Goal: Information Seeking & Learning: Learn about a topic

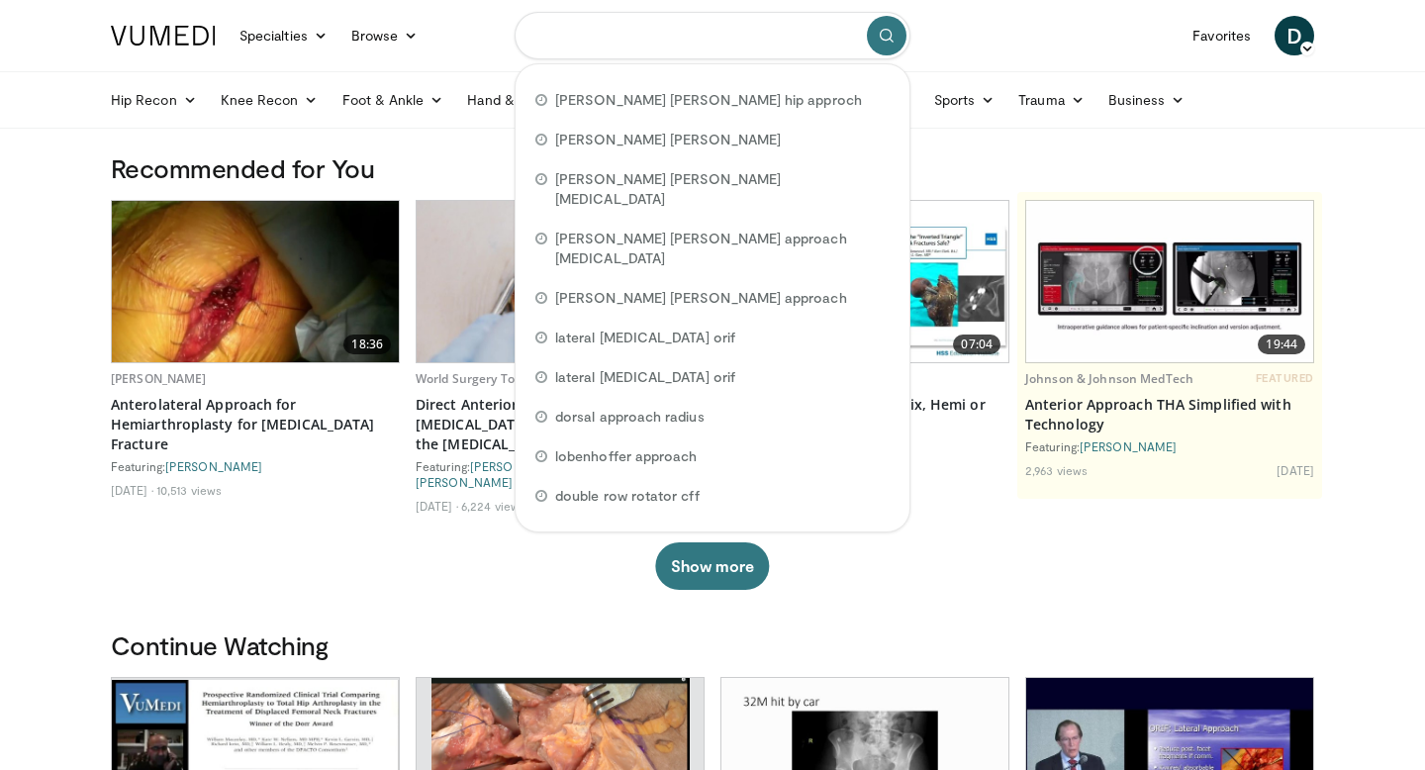
click at [641, 41] on input "Search topics, interventions" at bounding box center [713, 35] width 396 height 47
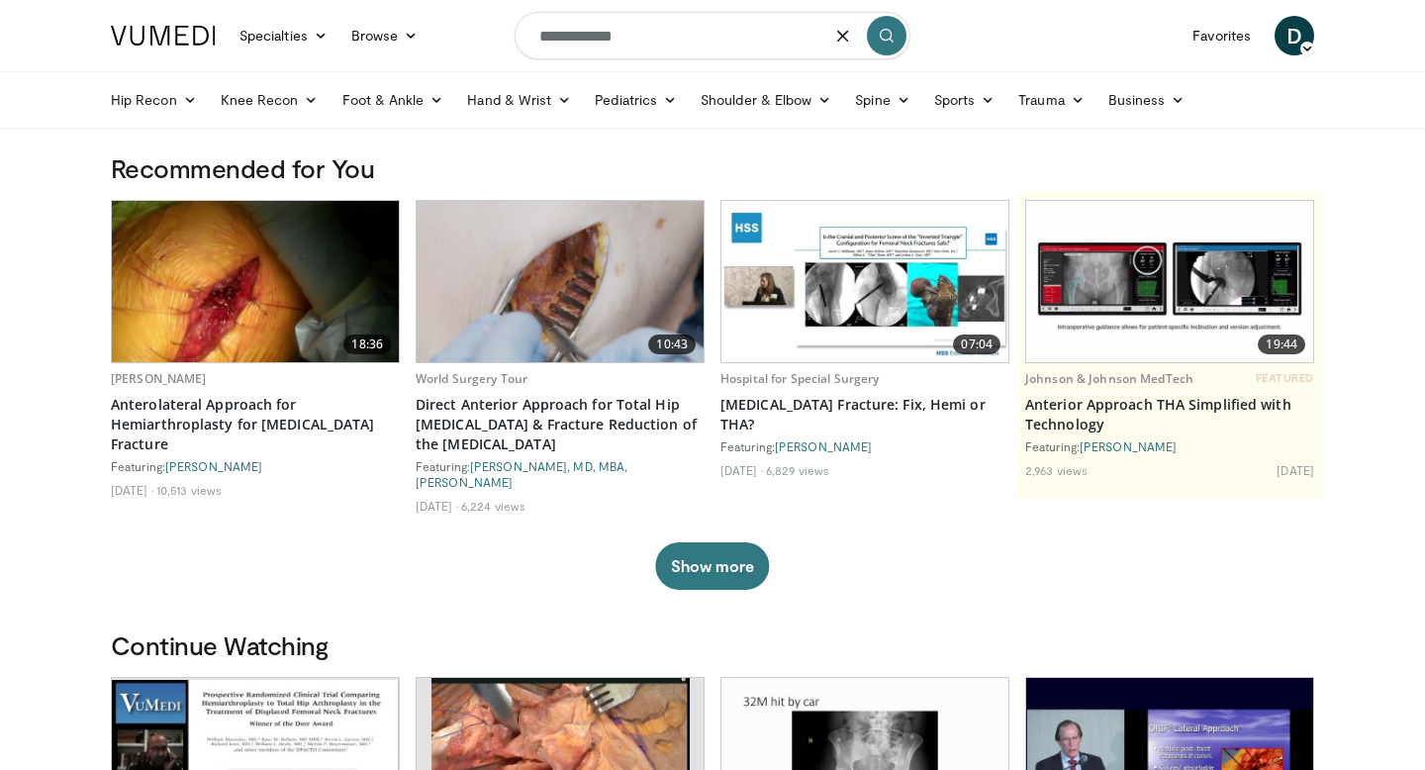
type input "**********"
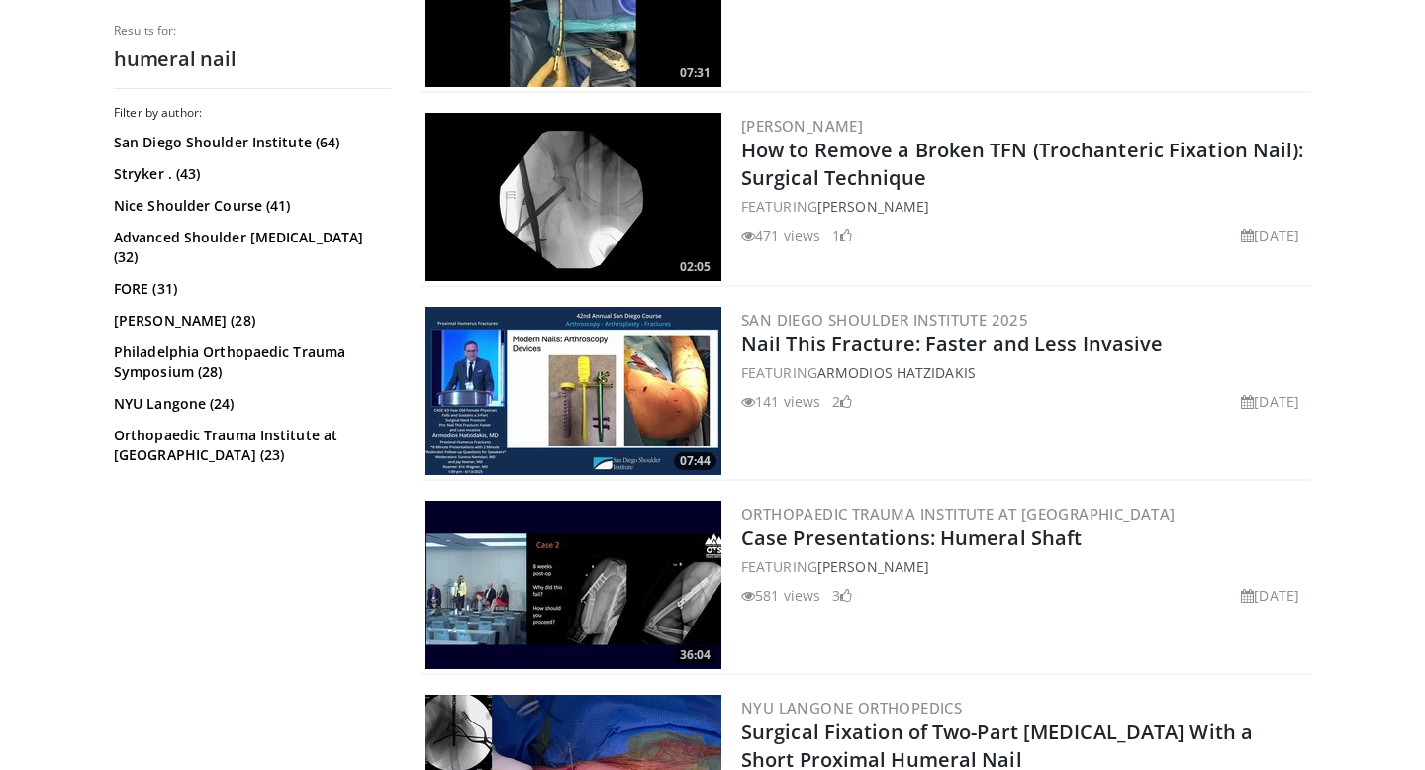
scroll to position [1085, 0]
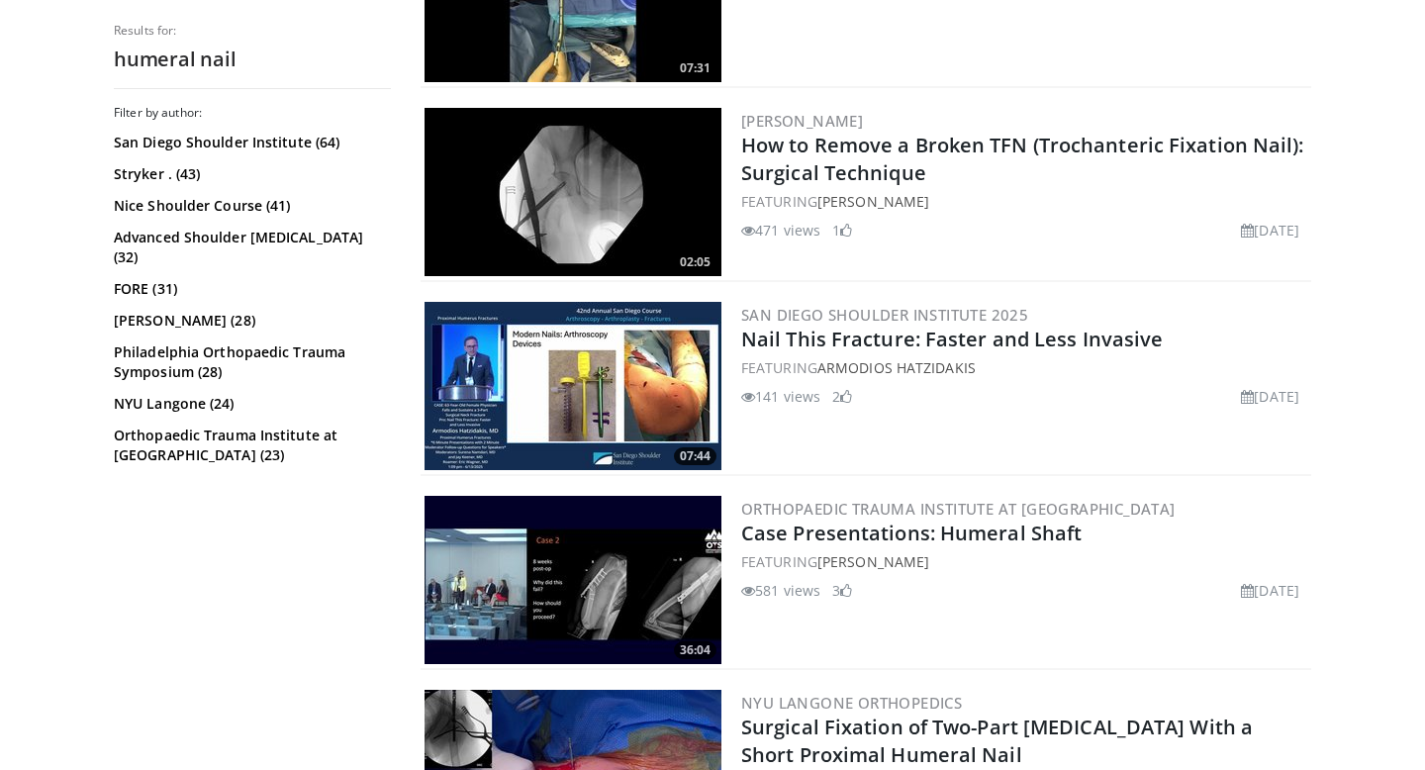
click at [544, 377] on img at bounding box center [572, 386] width 297 height 168
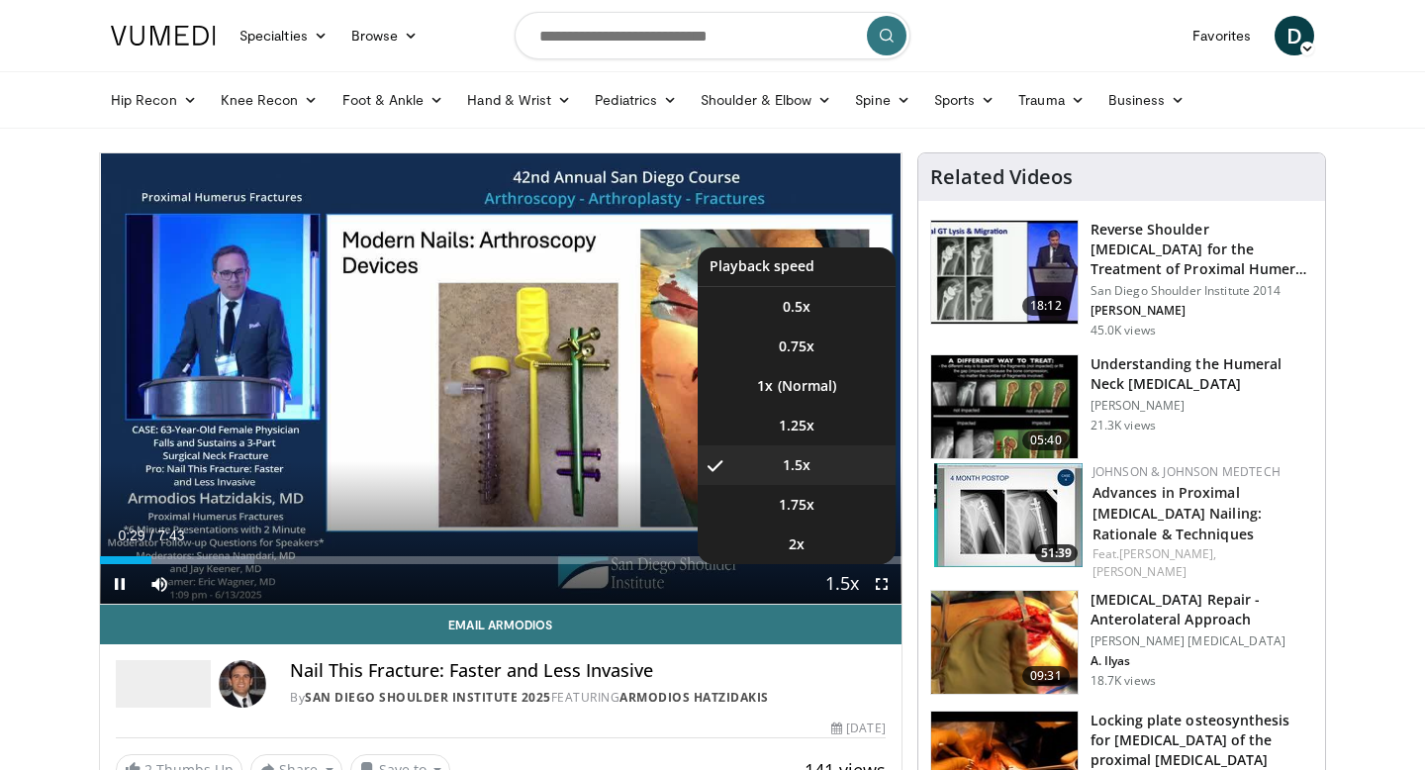
click at [836, 578] on span "Video Player" at bounding box center [842, 585] width 28 height 40
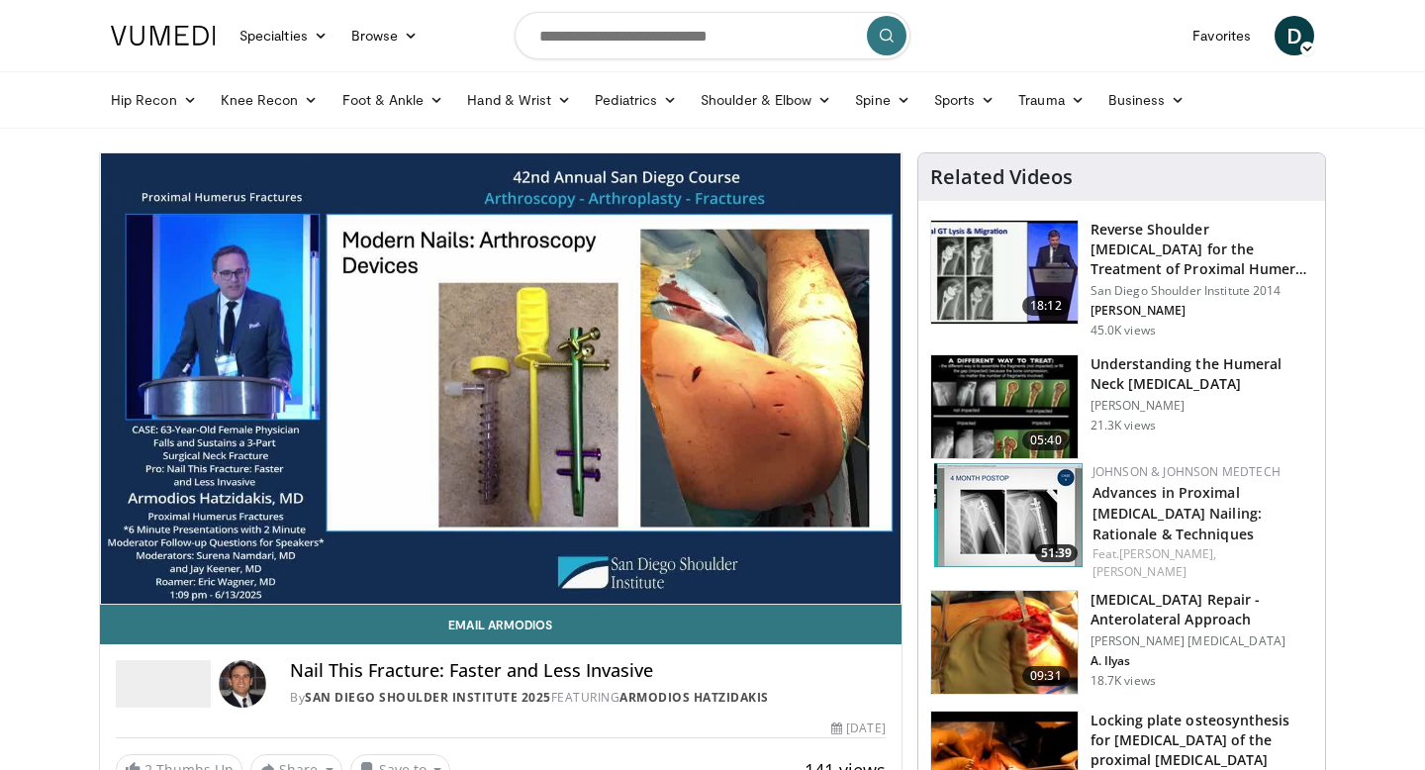
click at [836, 578] on video-js "**********" at bounding box center [500, 378] width 801 height 451
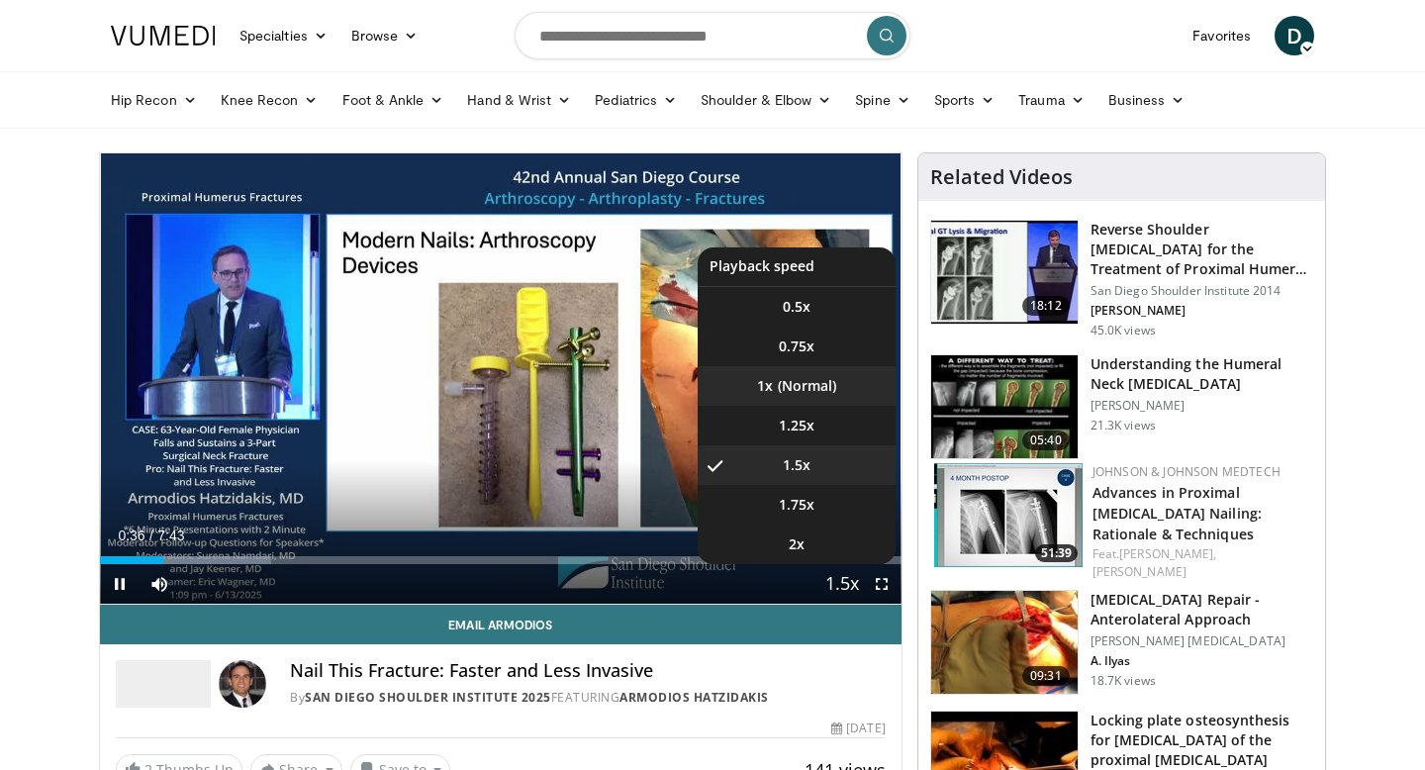
click at [802, 398] on li "1x" at bounding box center [797, 386] width 198 height 40
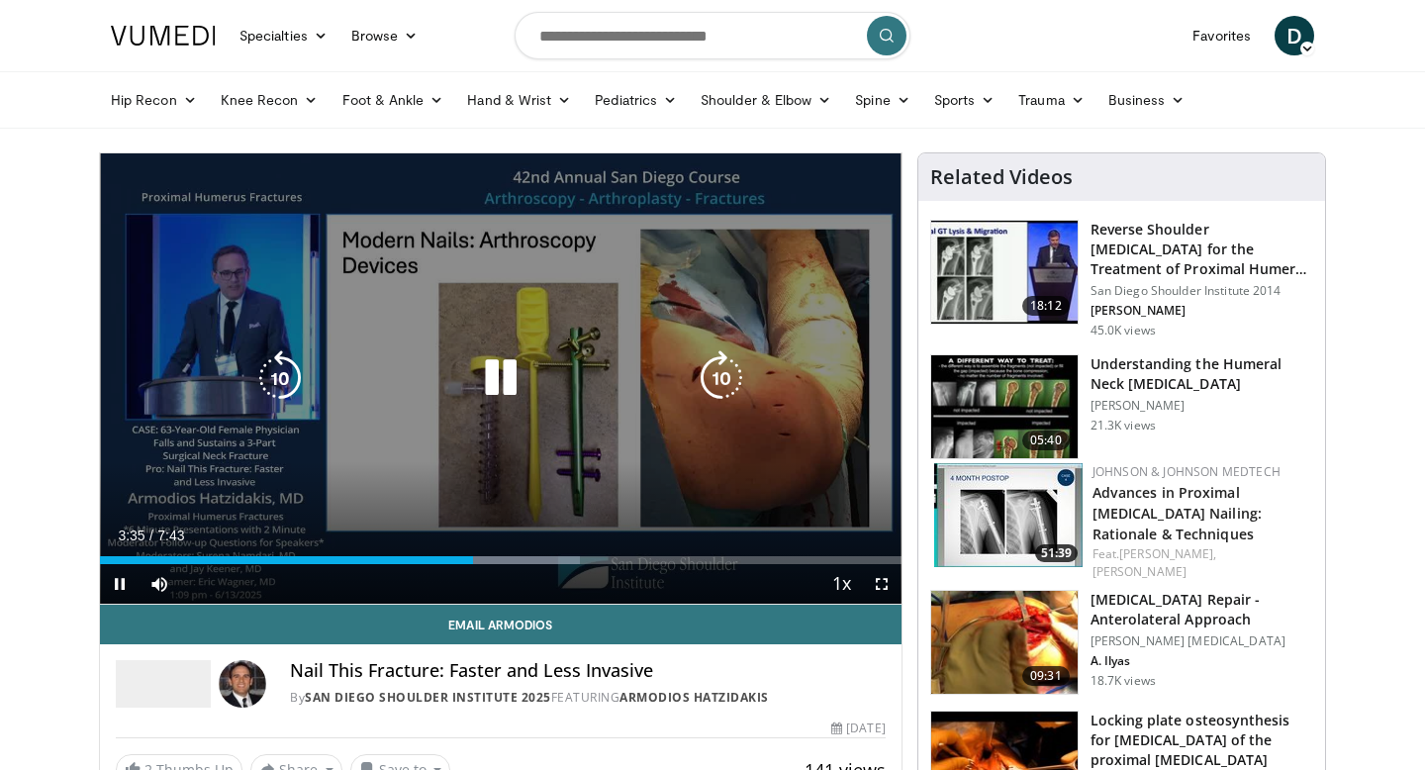
click at [511, 380] on icon "Video Player" at bounding box center [500, 377] width 55 height 55
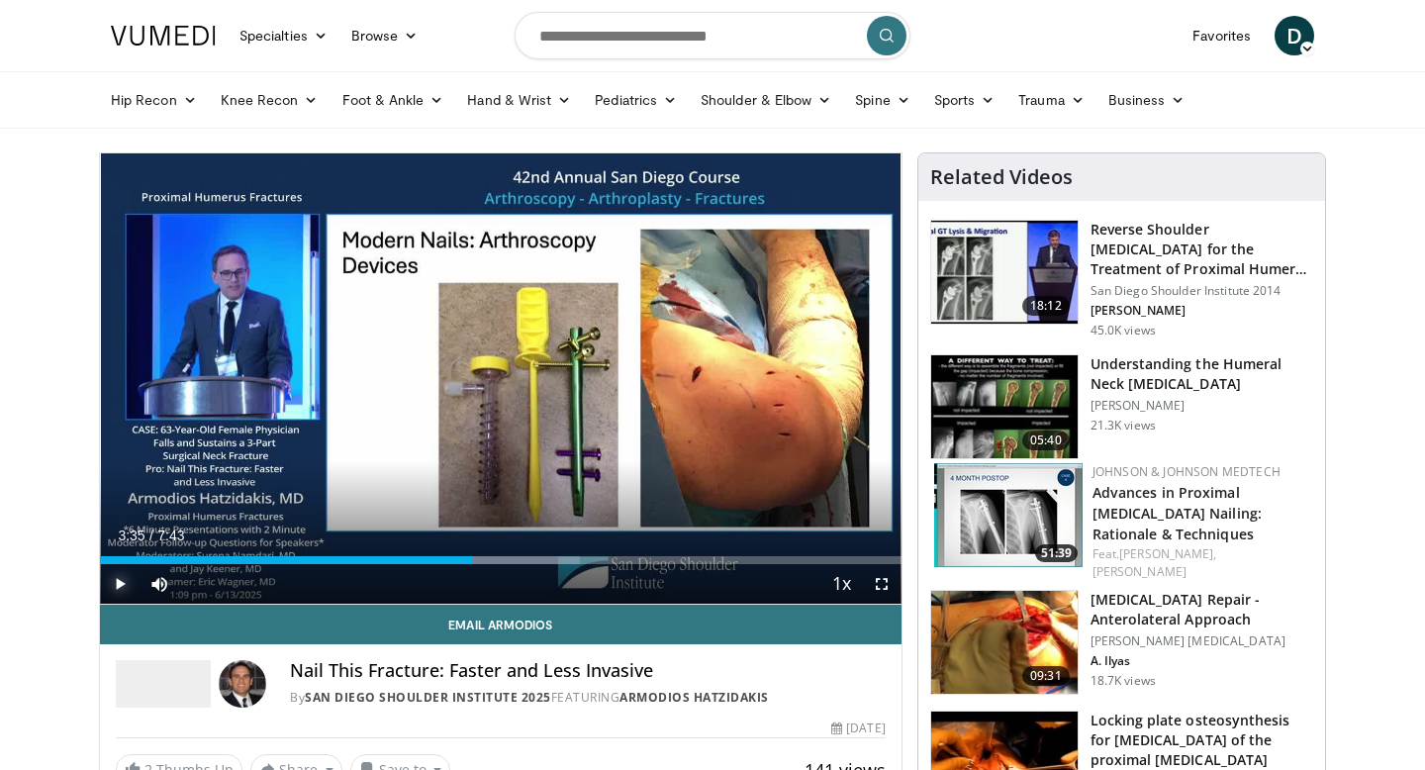
click at [121, 594] on span "Video Player" at bounding box center [120, 584] width 40 height 40
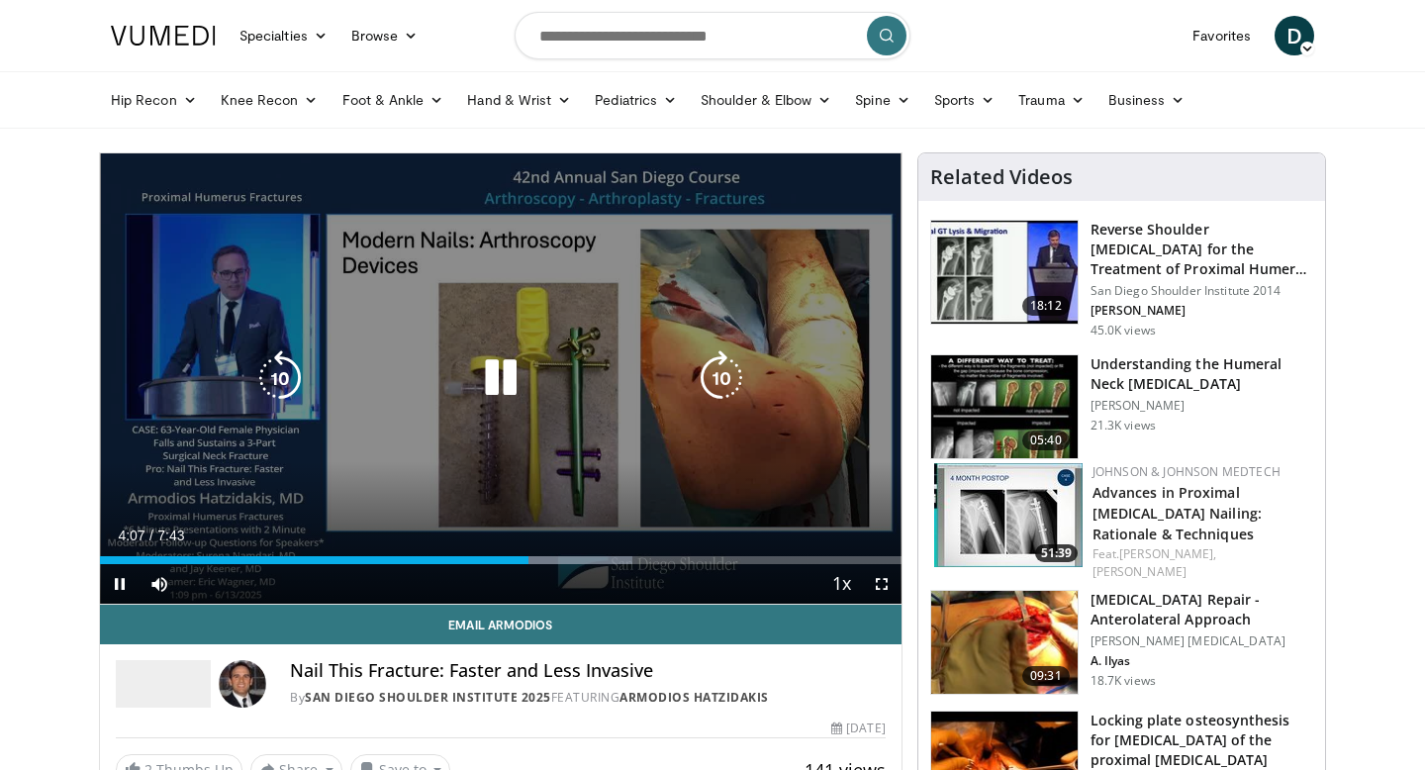
click at [497, 388] on icon "Video Player" at bounding box center [500, 377] width 55 height 55
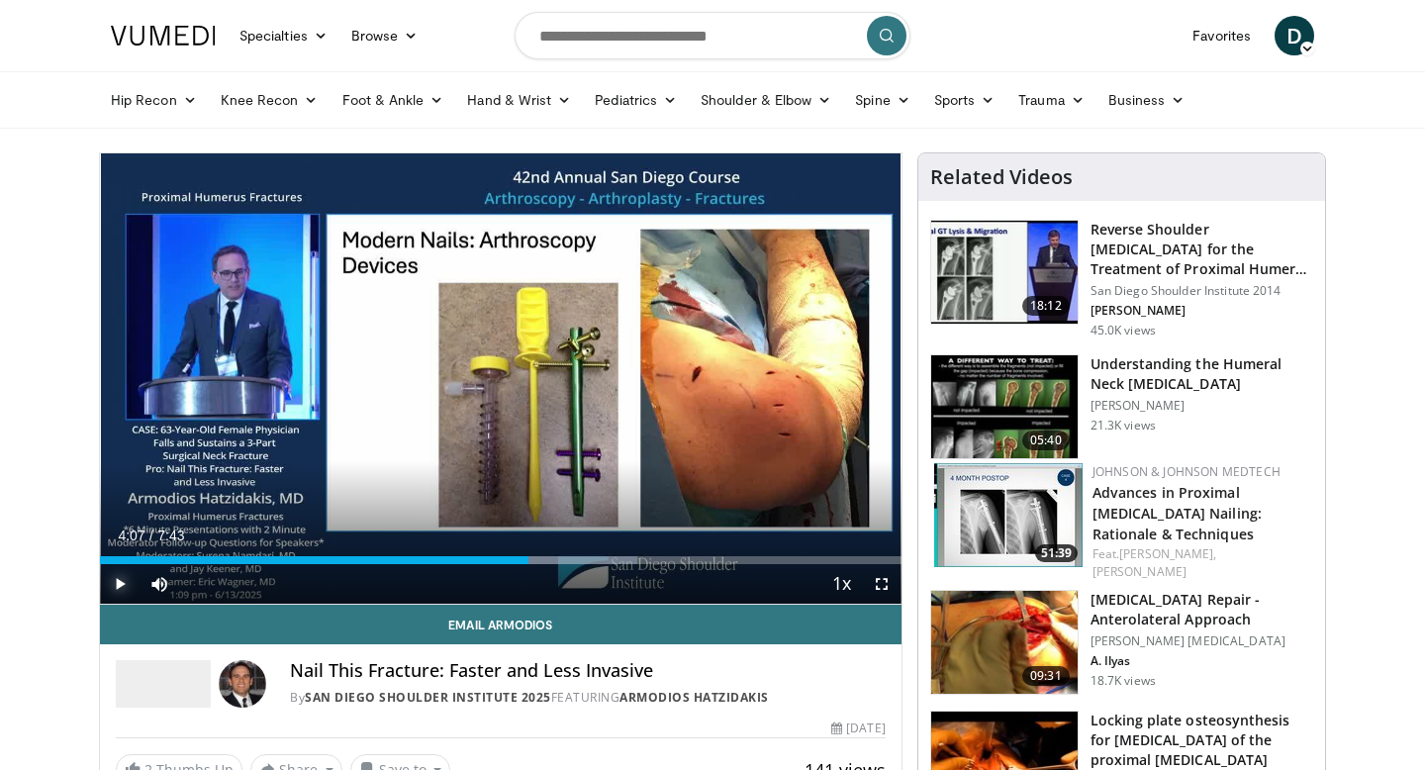
click at [109, 585] on span "Video Player" at bounding box center [120, 584] width 40 height 40
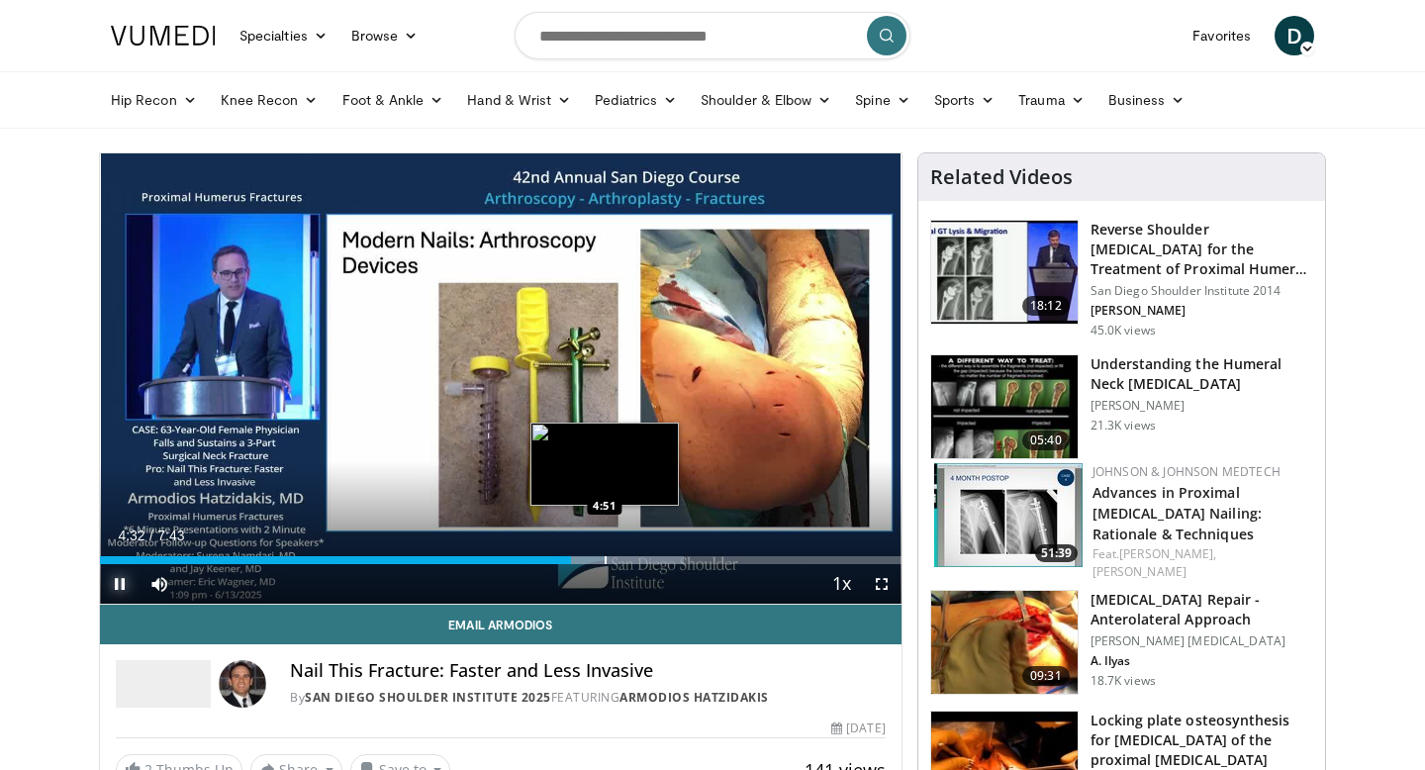
click at [605, 554] on div "Loaded : 72.82% 4:32 4:51" at bounding box center [500, 554] width 801 height 19
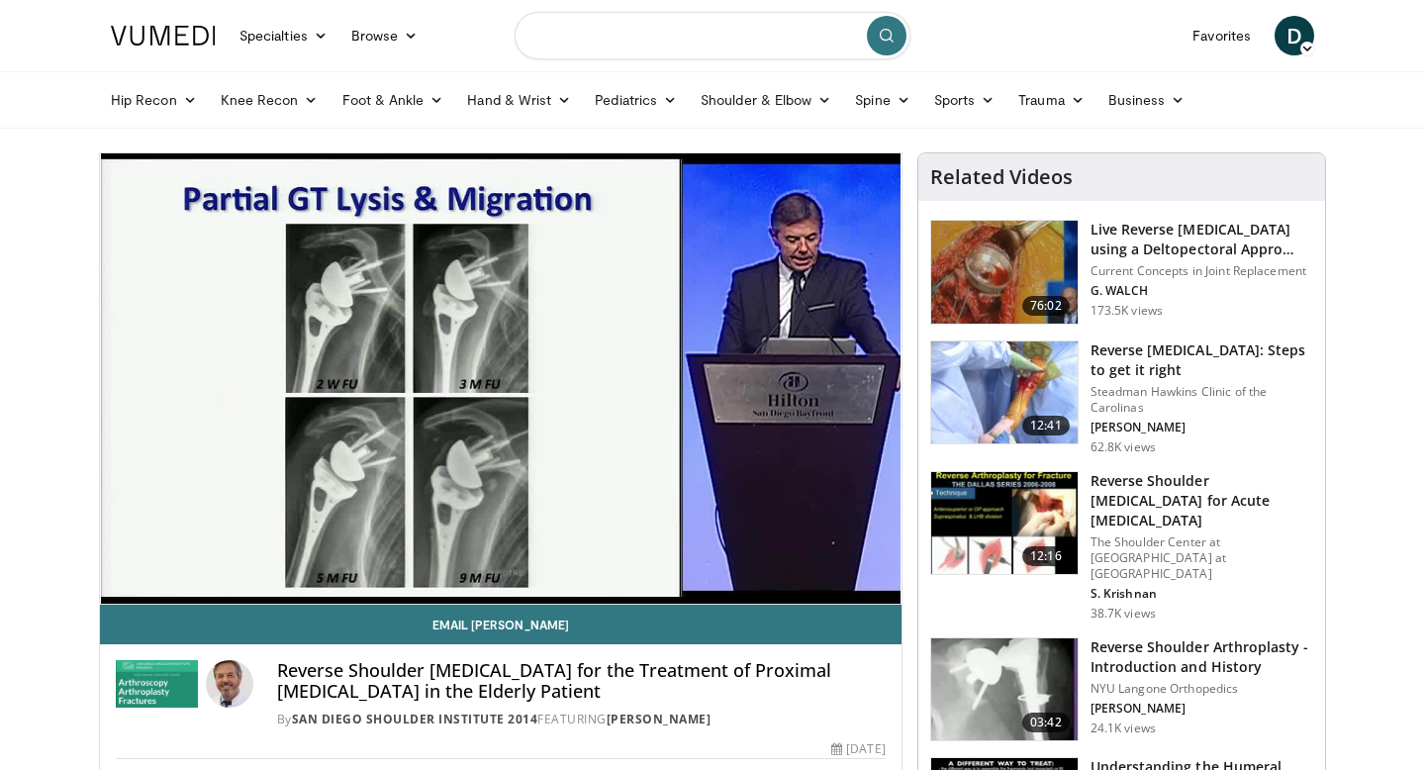
click at [585, 40] on input "Search topics, interventions" at bounding box center [713, 35] width 396 height 47
type input "**********"
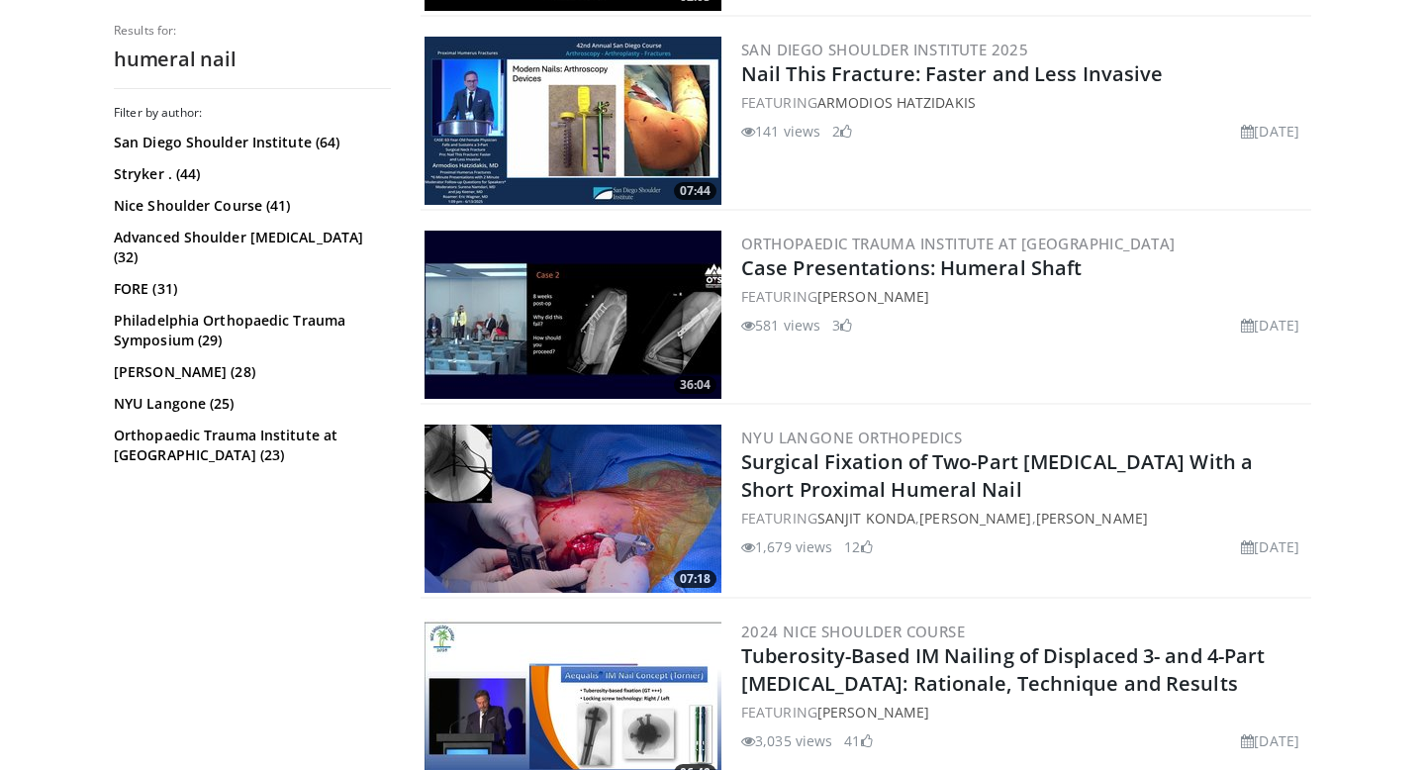
scroll to position [1352, 0]
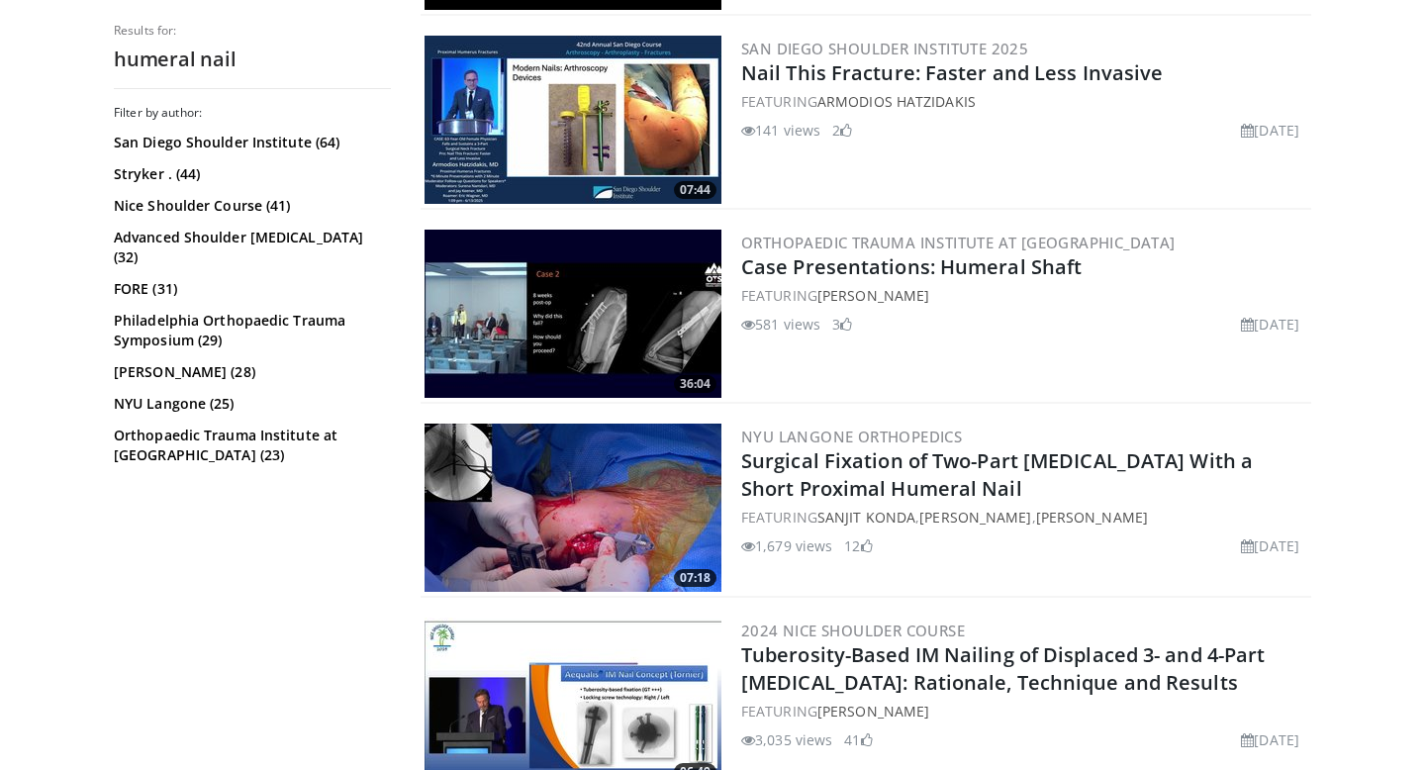
click at [592, 303] on img at bounding box center [572, 314] width 297 height 168
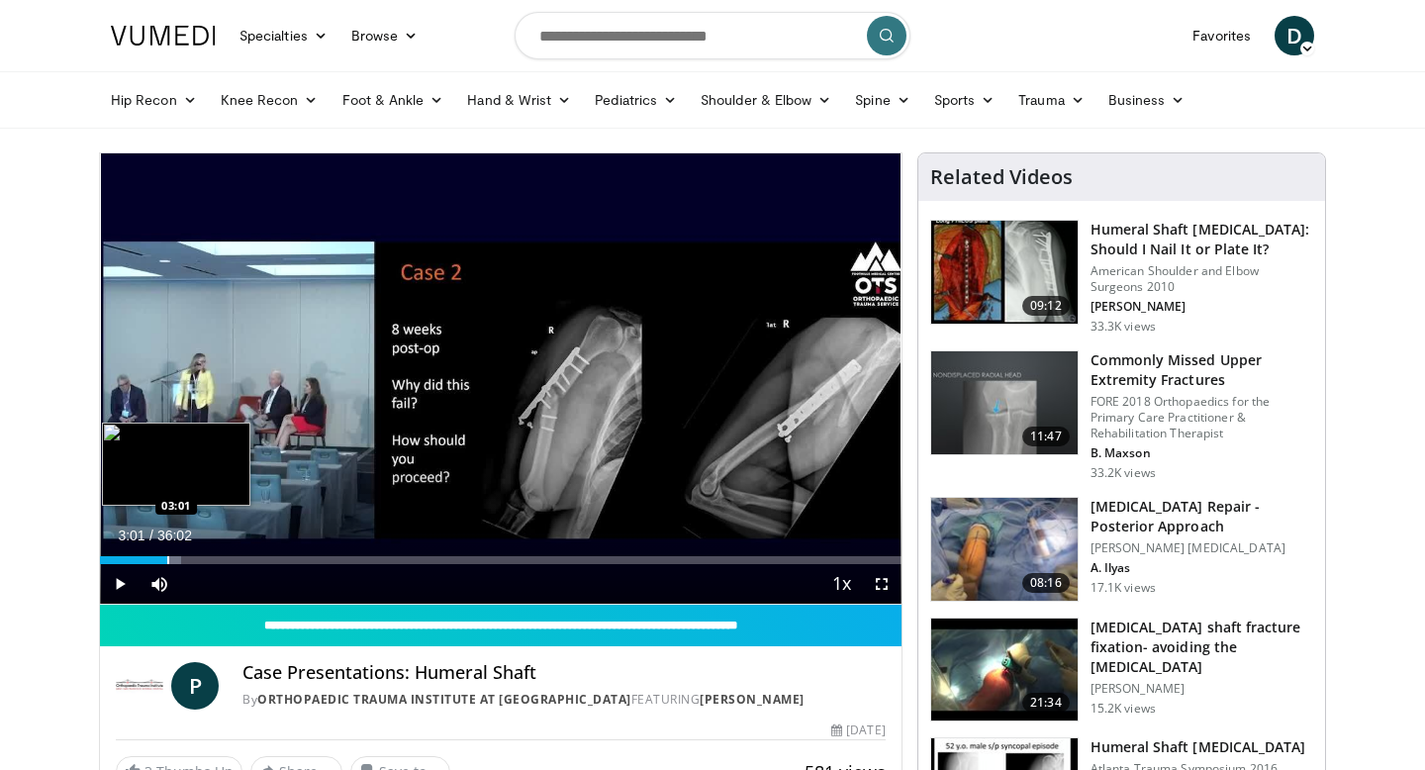
drag, startPoint x: 151, startPoint y: 554, endPoint x: 167, endPoint y: 556, distance: 16.0
click at [167, 556] on div "Loaded : 10.17% 03:01 03:01" at bounding box center [500, 554] width 801 height 19
click at [152, 557] on div "Progress Bar" at bounding box center [153, 560] width 2 height 8
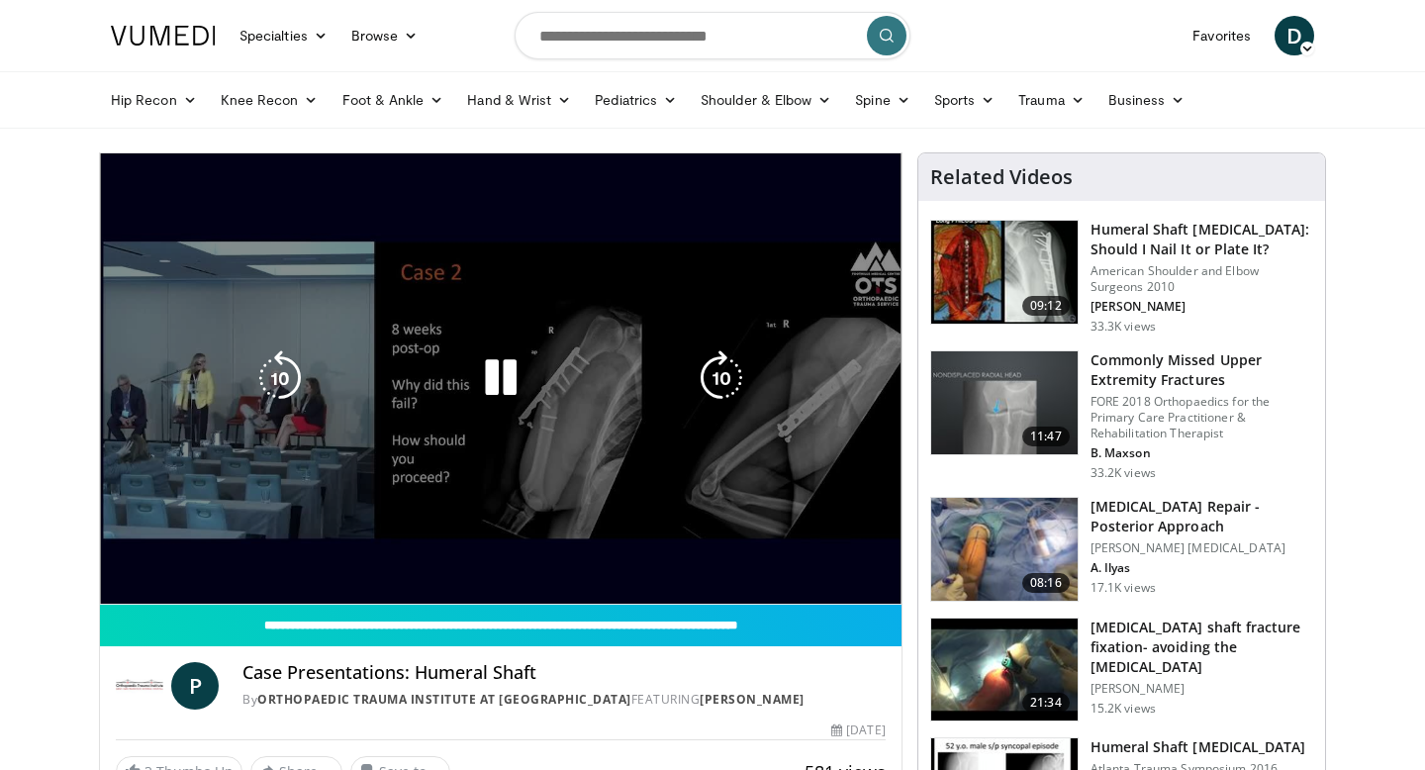
click at [140, 596] on div "02:22" at bounding box center [126, 600] width 53 height 8
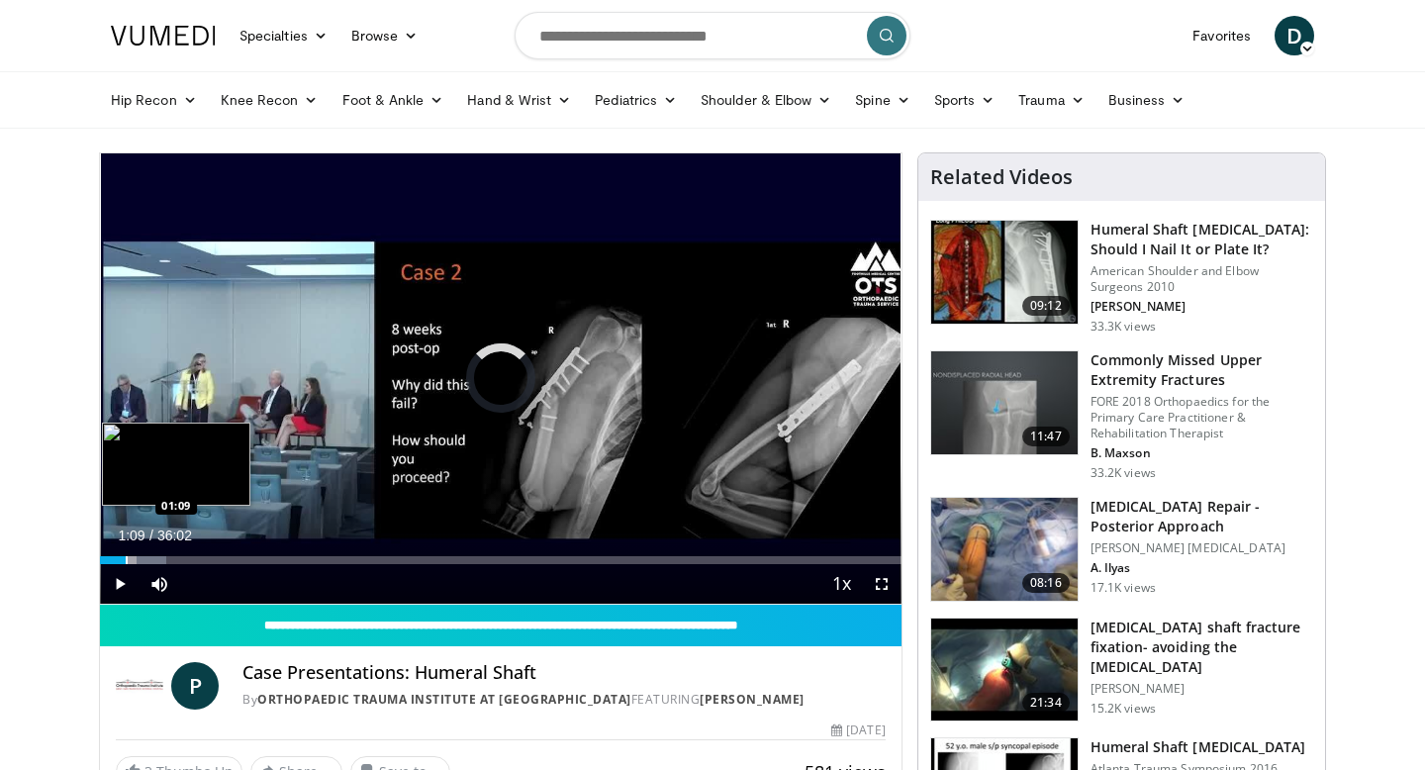
click at [126, 559] on div "Progress Bar" at bounding box center [127, 560] width 2 height 8
click at [119, 559] on div "Progress Bar" at bounding box center [120, 560] width 2 height 8
click at [111, 561] on div "Progress Bar" at bounding box center [112, 560] width 2 height 8
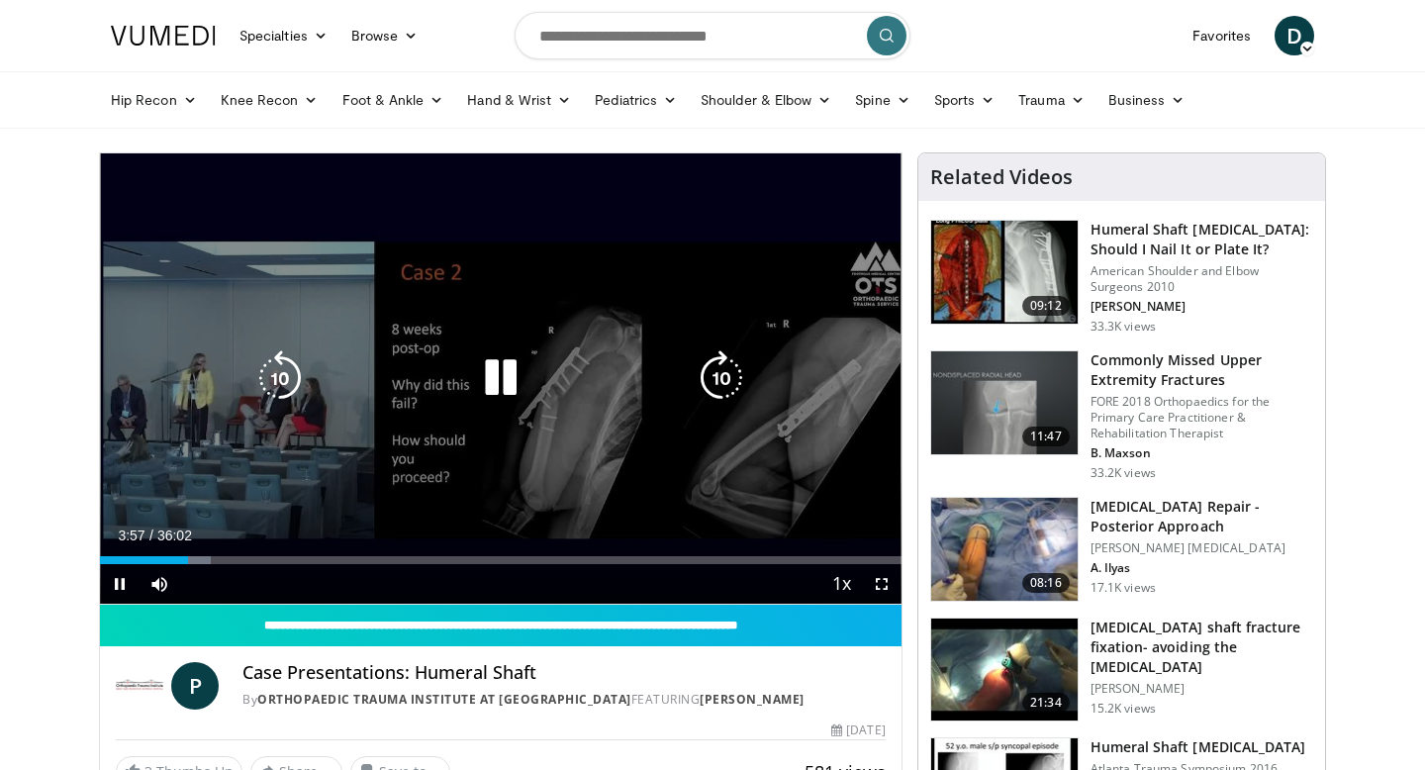
click at [506, 384] on icon "Video Player" at bounding box center [500, 377] width 55 height 55
click at [502, 373] on icon "Video Player" at bounding box center [500, 377] width 55 height 55
click at [520, 380] on icon "Video Player" at bounding box center [500, 377] width 55 height 55
click at [497, 370] on icon "Video Player" at bounding box center [500, 377] width 55 height 55
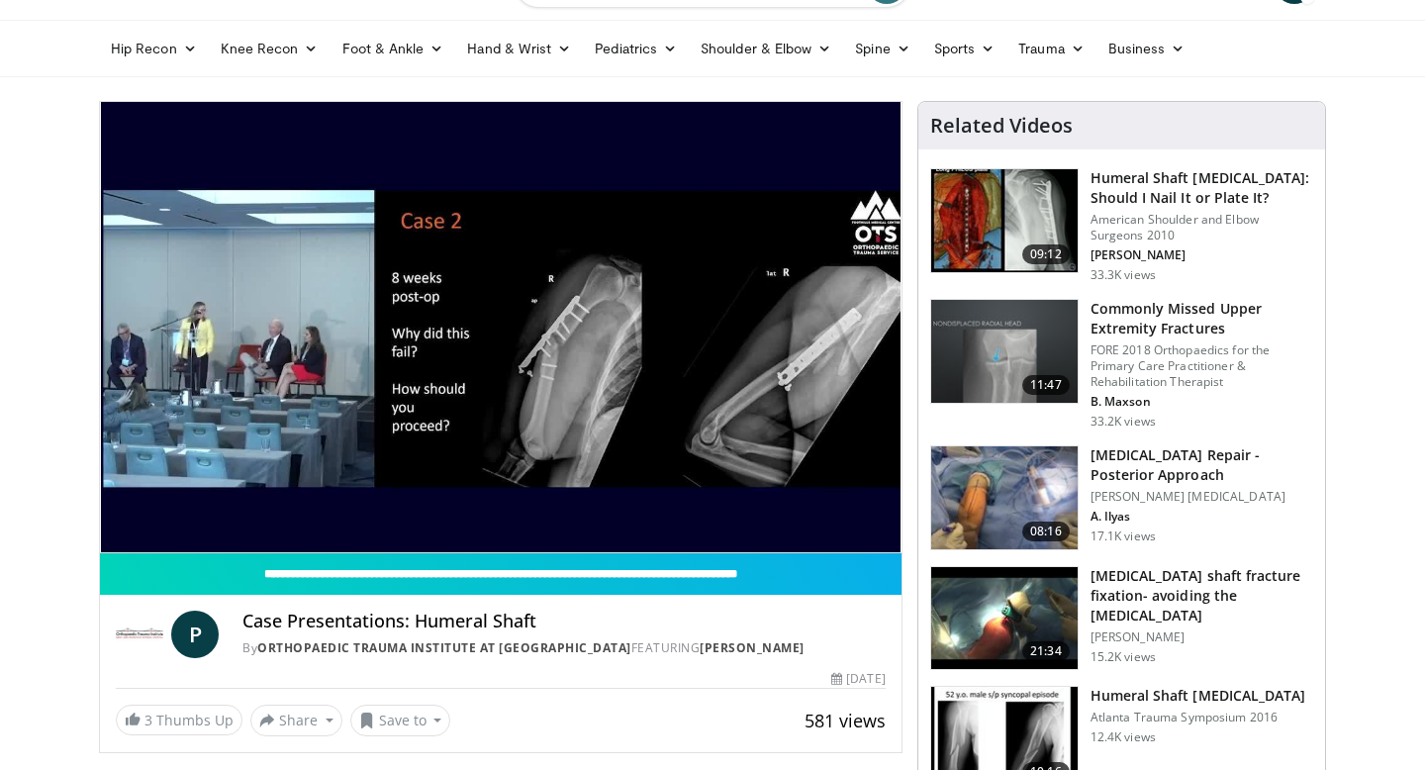
scroll to position [49, 0]
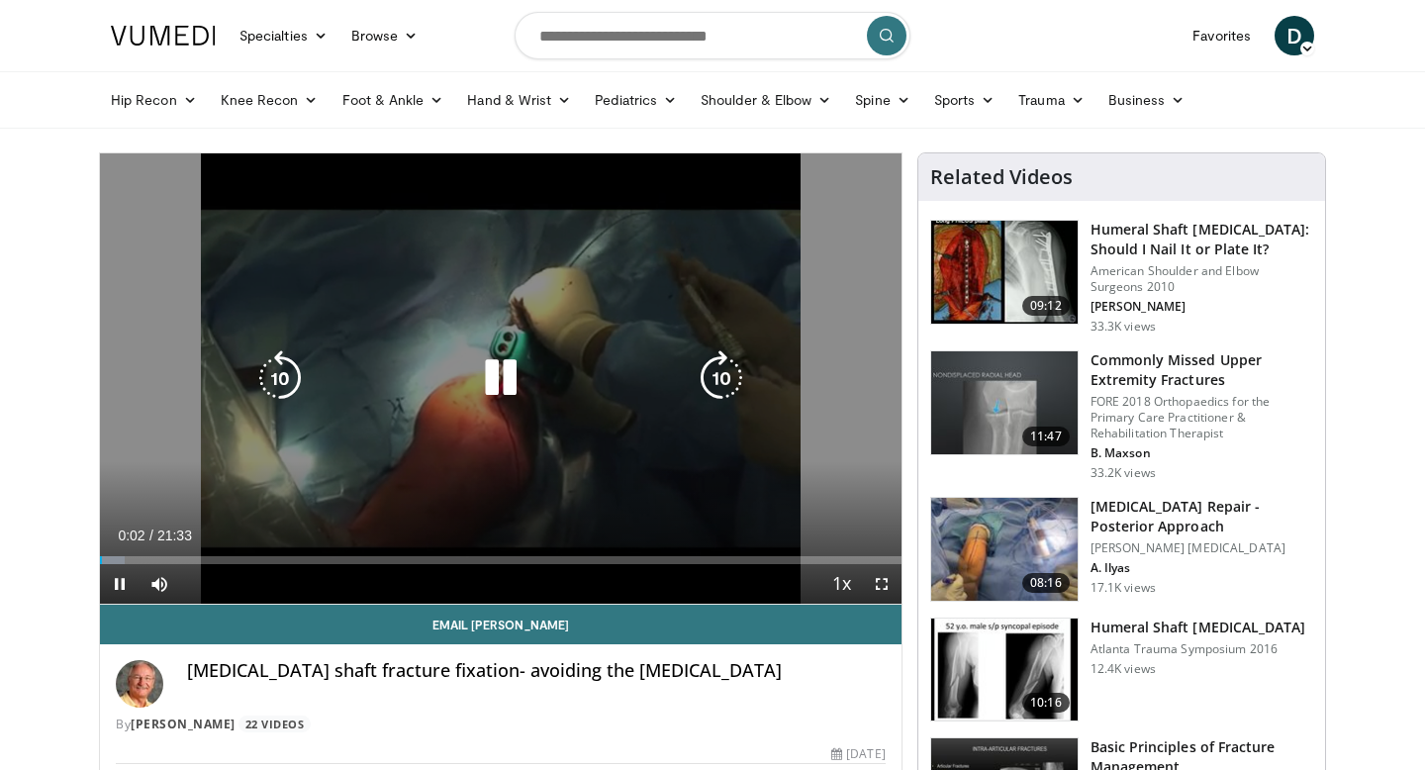
click at [497, 381] on icon "Video Player" at bounding box center [500, 377] width 55 height 55
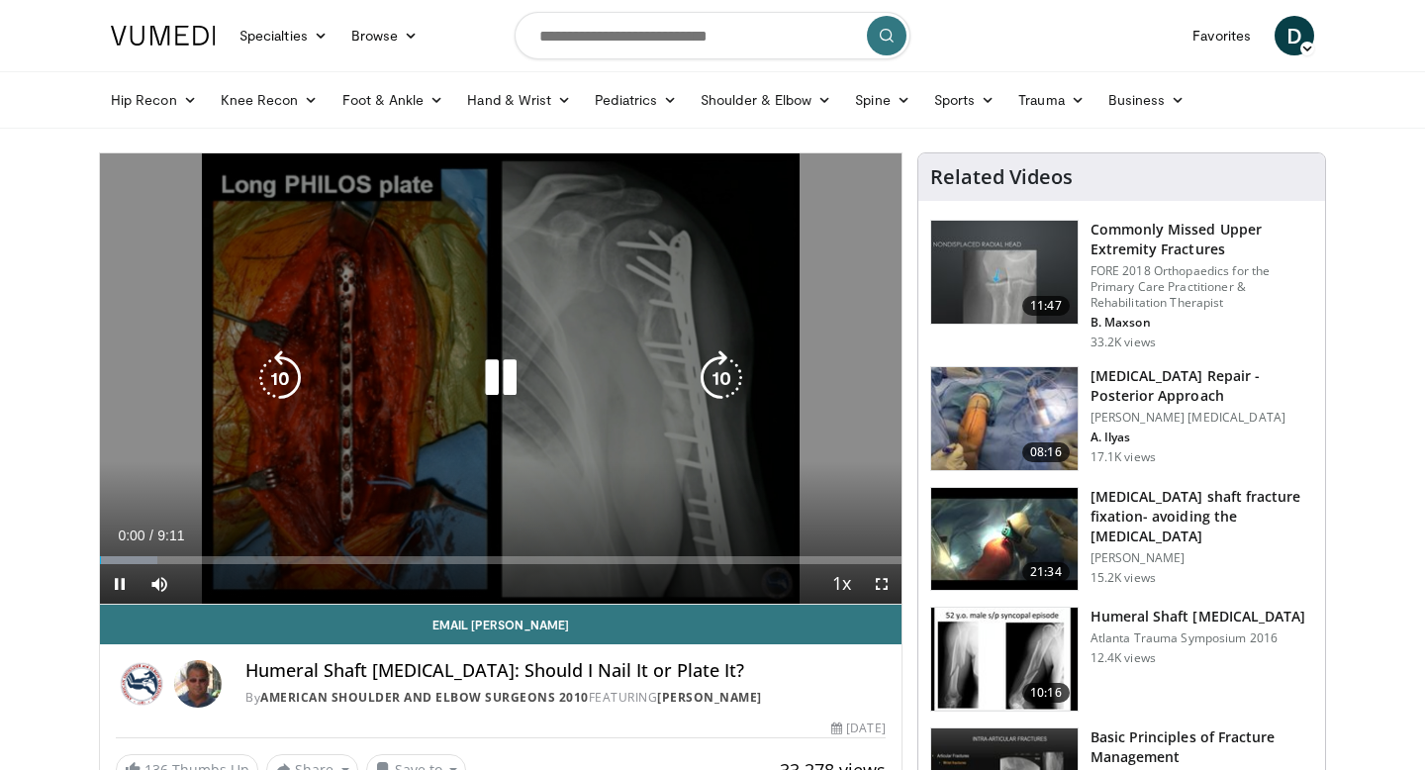
click at [507, 397] on icon "Video Player" at bounding box center [500, 377] width 55 height 55
click at [518, 369] on icon "Video Player" at bounding box center [500, 377] width 55 height 55
click at [518, 364] on icon "Video Player" at bounding box center [500, 377] width 55 height 55
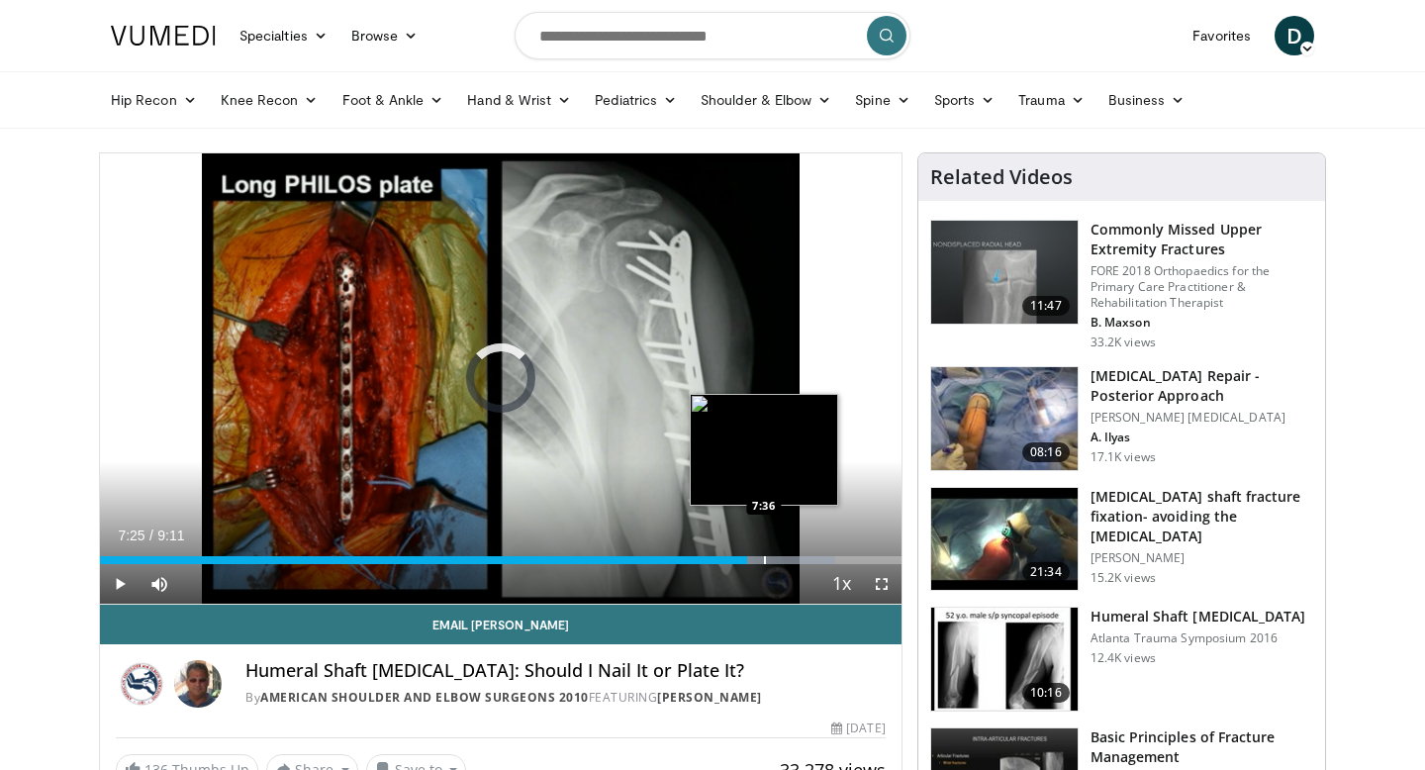
click at [762, 563] on div "Progress Bar" at bounding box center [767, 560] width 138 height 8
click at [775, 562] on div "Progress Bar" at bounding box center [776, 560] width 2 height 8
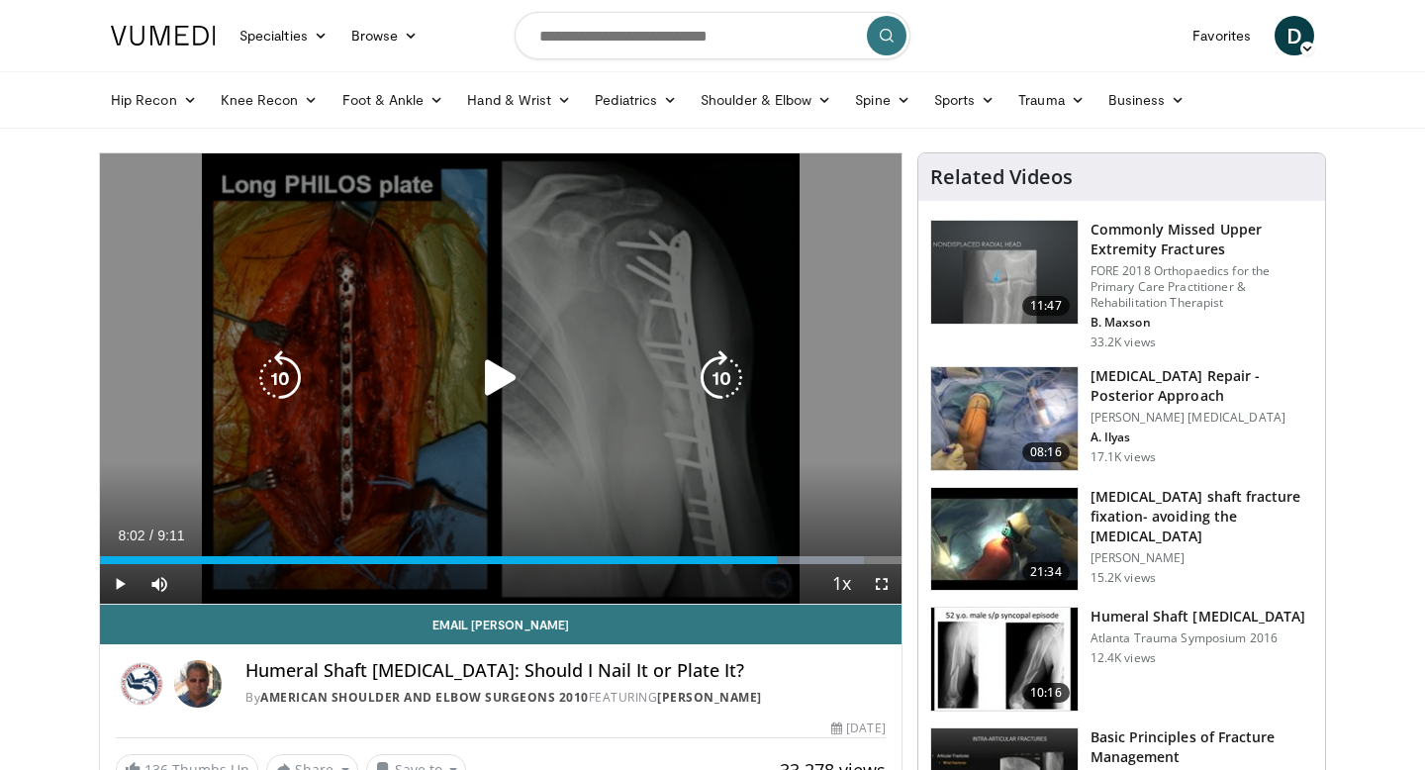
click at [800, 562] on div "Progress Bar" at bounding box center [798, 560] width 132 height 8
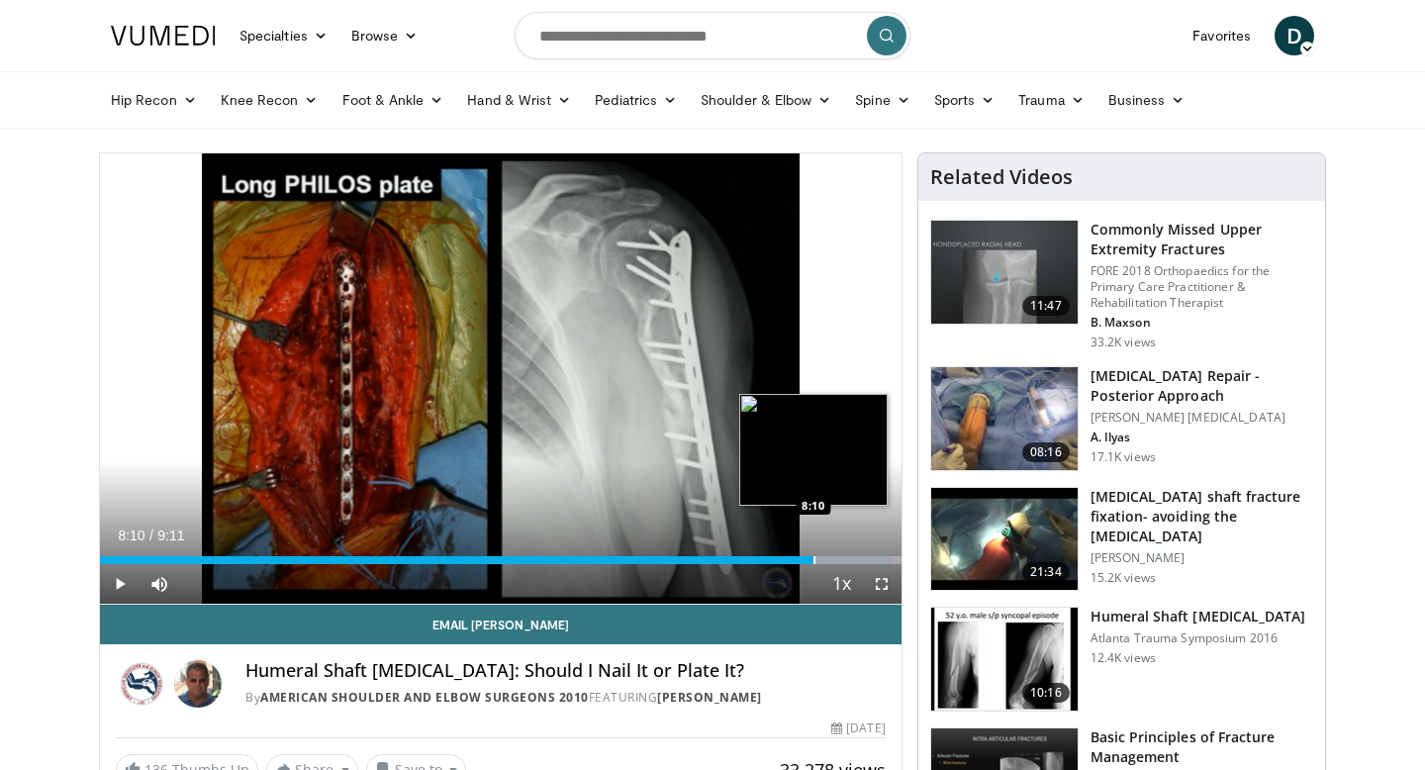
click at [813, 560] on div "Progress Bar" at bounding box center [814, 560] width 2 height 8
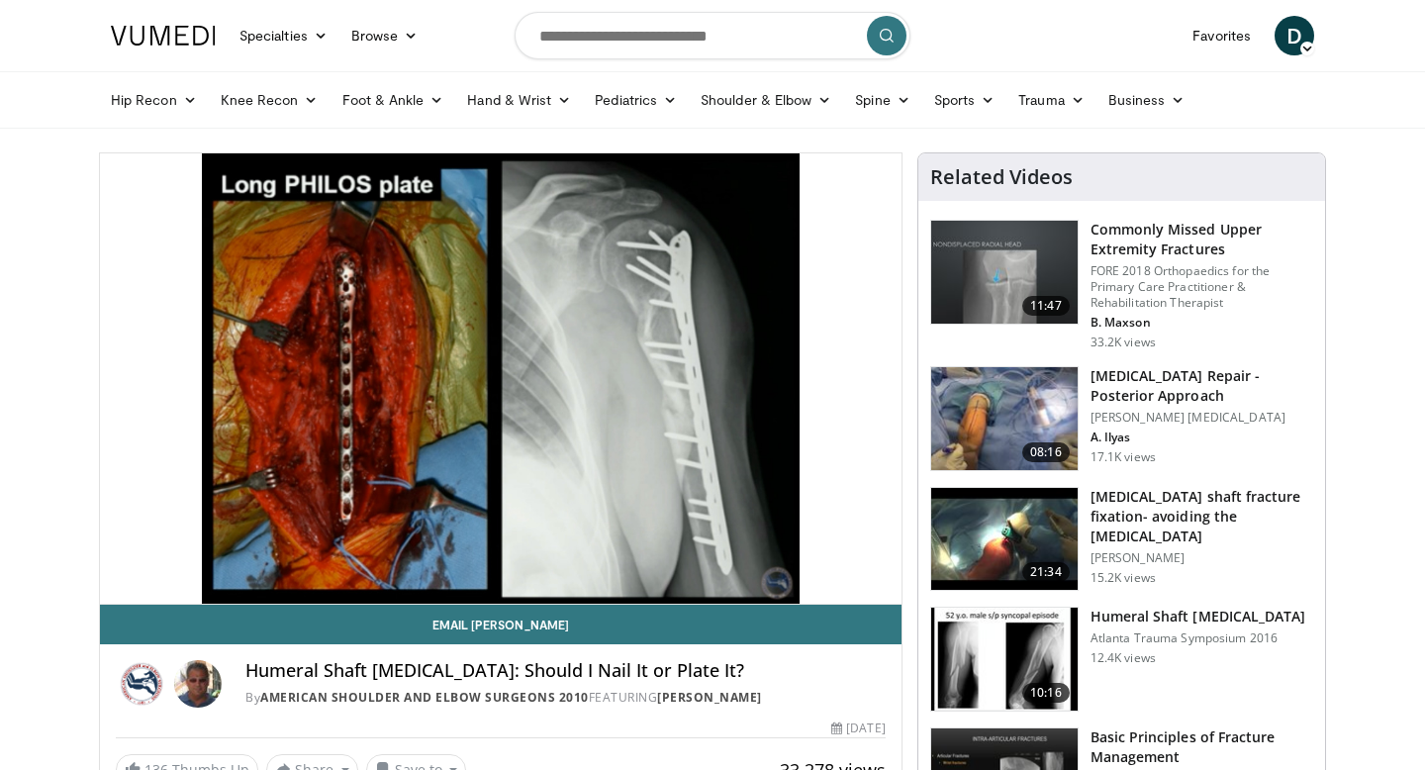
click at [834, 560] on div "10 seconds Tap to unmute" at bounding box center [500, 378] width 801 height 450
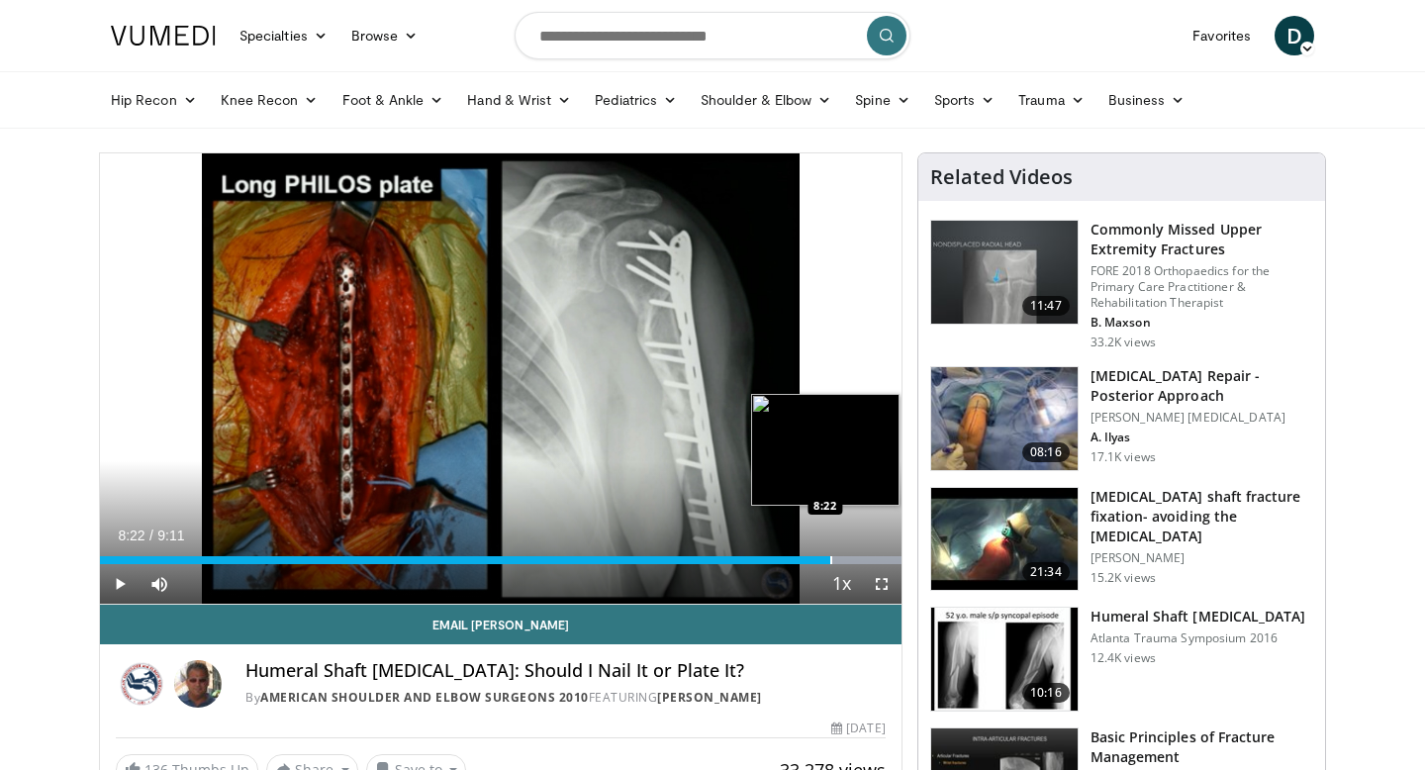
click at [830, 559] on div "Progress Bar" at bounding box center [831, 560] width 2 height 8
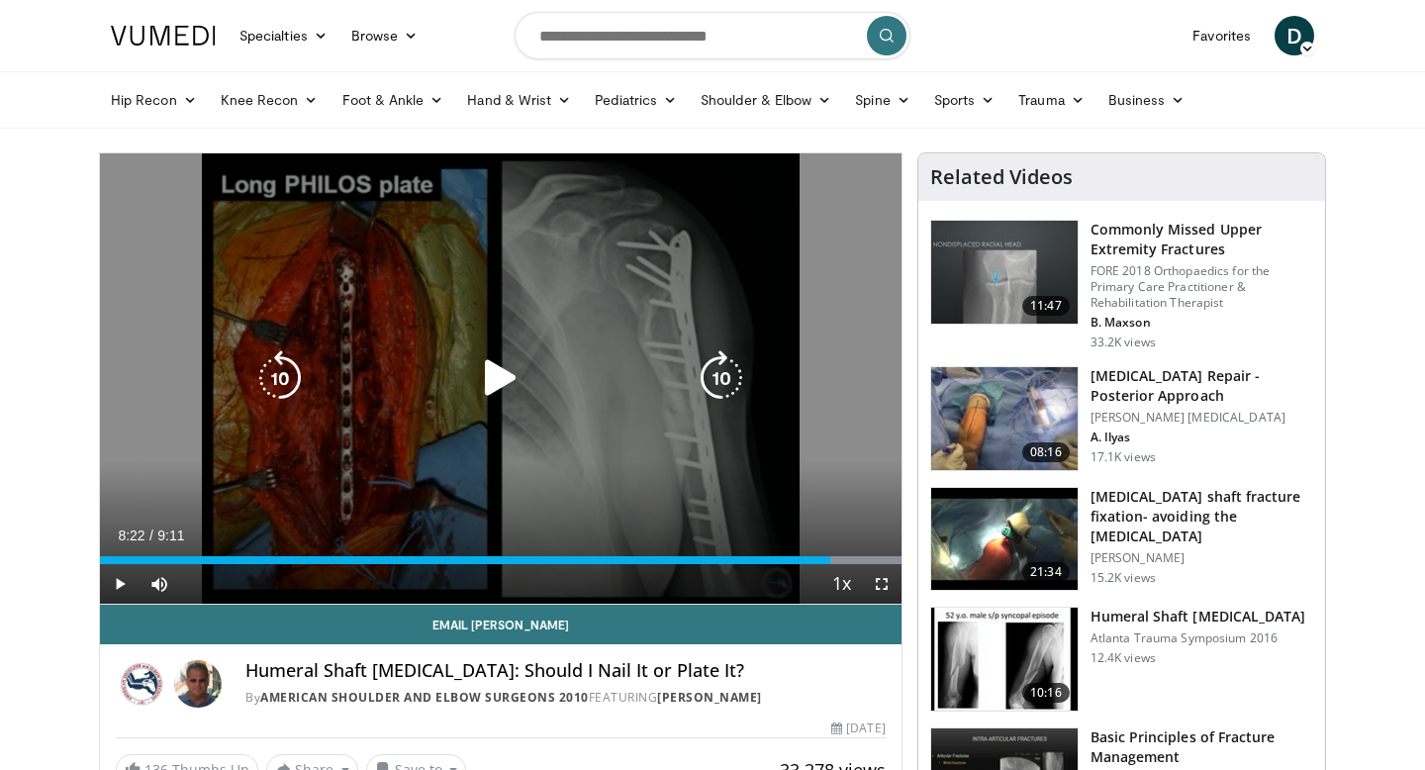
click at [499, 391] on icon "Video Player" at bounding box center [500, 377] width 55 height 55
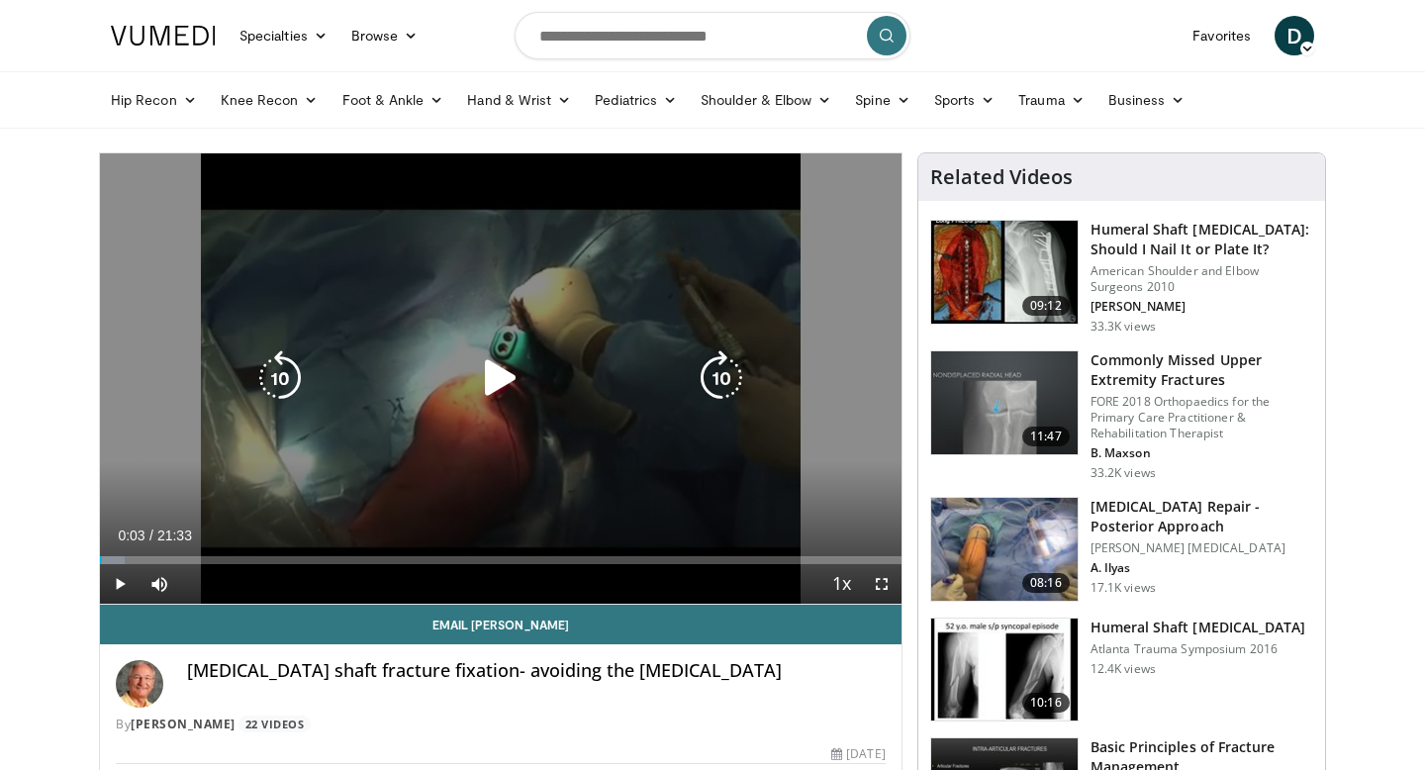
click at [491, 394] on icon "Video Player" at bounding box center [500, 377] width 55 height 55
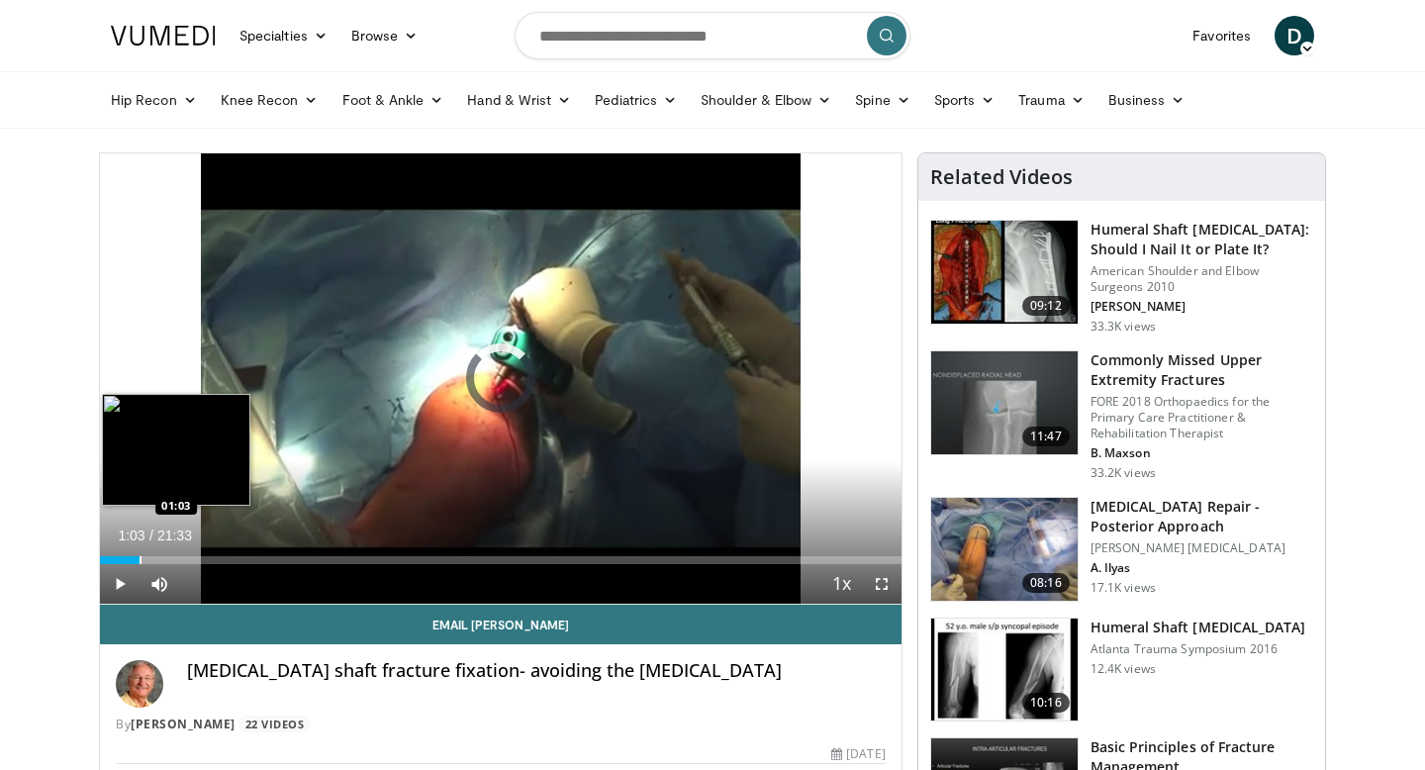
click at [140, 557] on div "Progress Bar" at bounding box center [141, 560] width 2 height 8
click at [133, 557] on div "Progress Bar" at bounding box center [134, 560] width 2 height 8
click at [142, 560] on div "Progress Bar" at bounding box center [143, 560] width 2 height 8
click at [158, 558] on div "Progress Bar" at bounding box center [159, 560] width 2 height 8
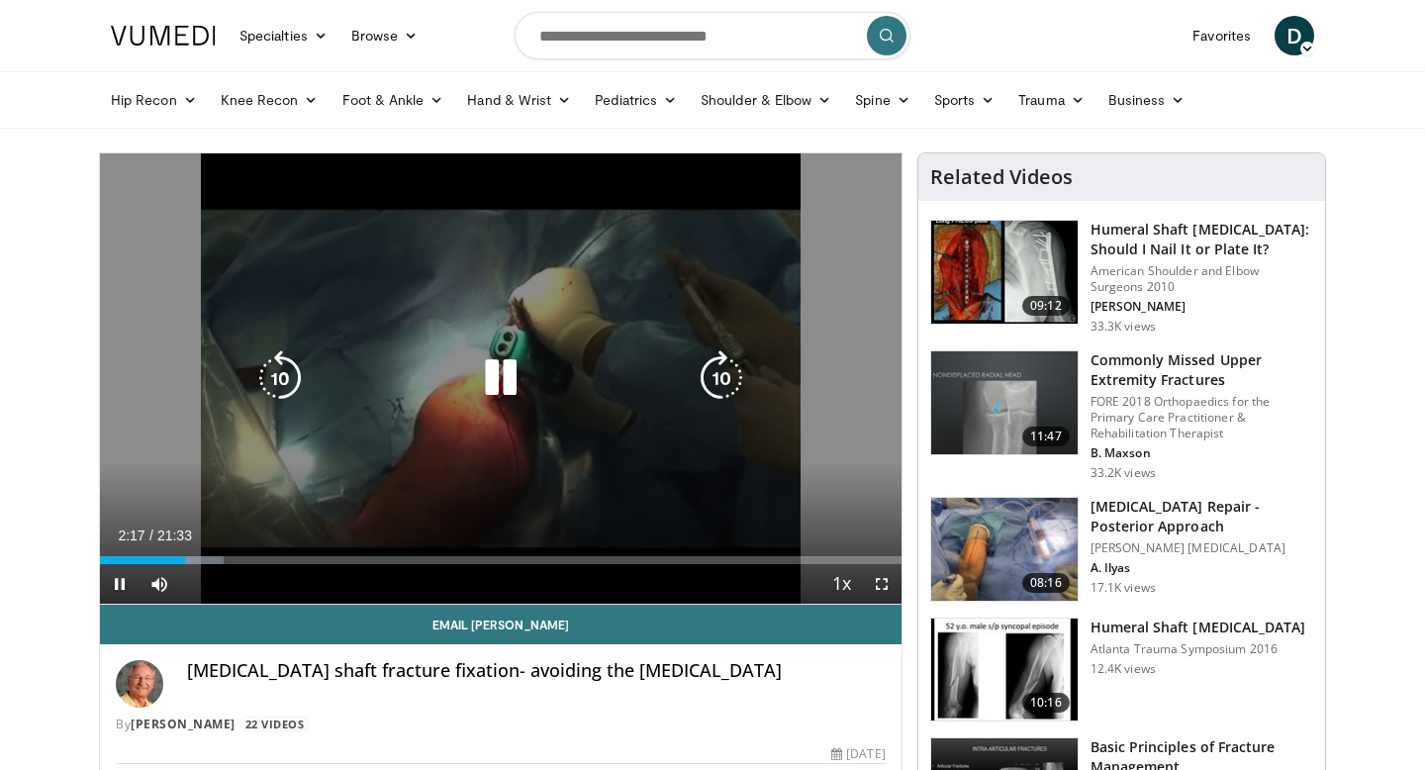
click at [476, 371] on icon "Video Player" at bounding box center [500, 377] width 55 height 55
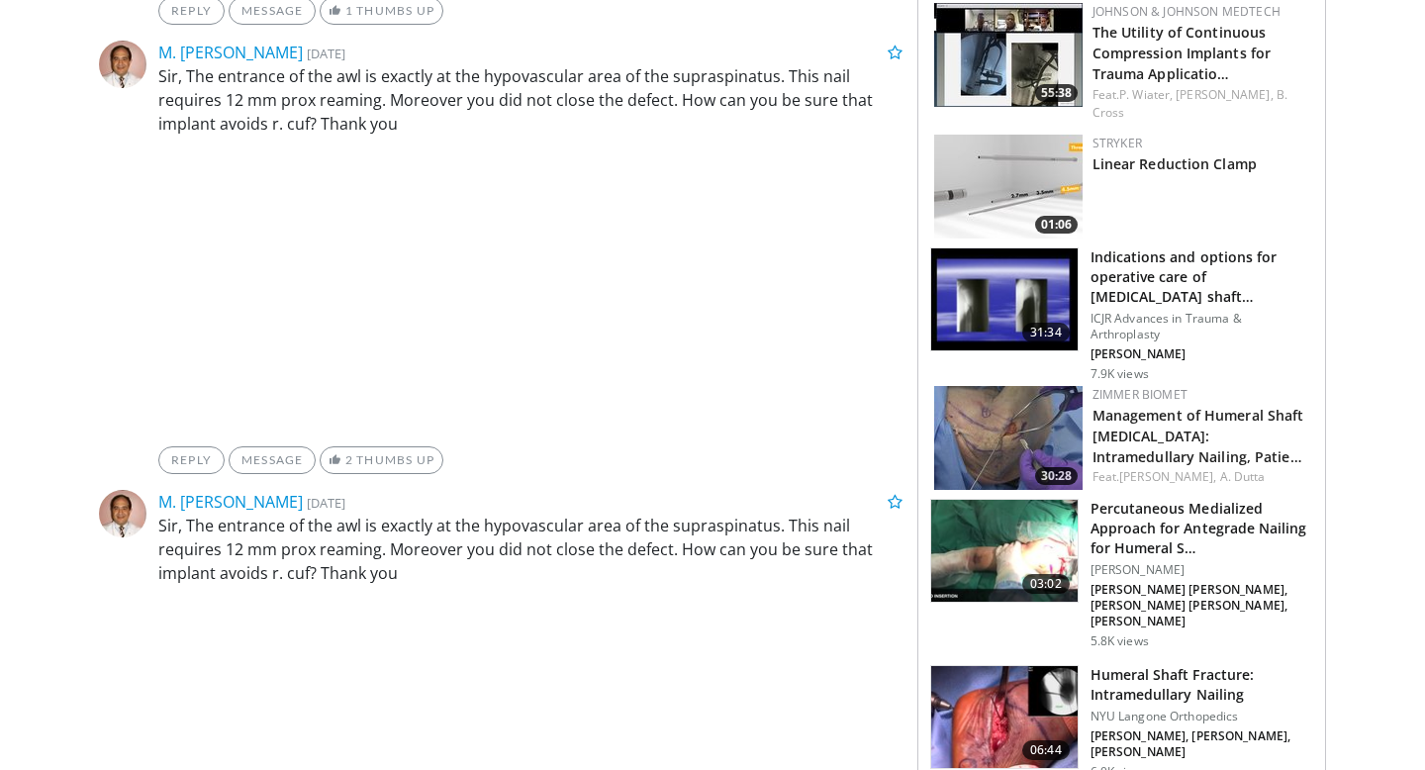
scroll to position [1169, 0]
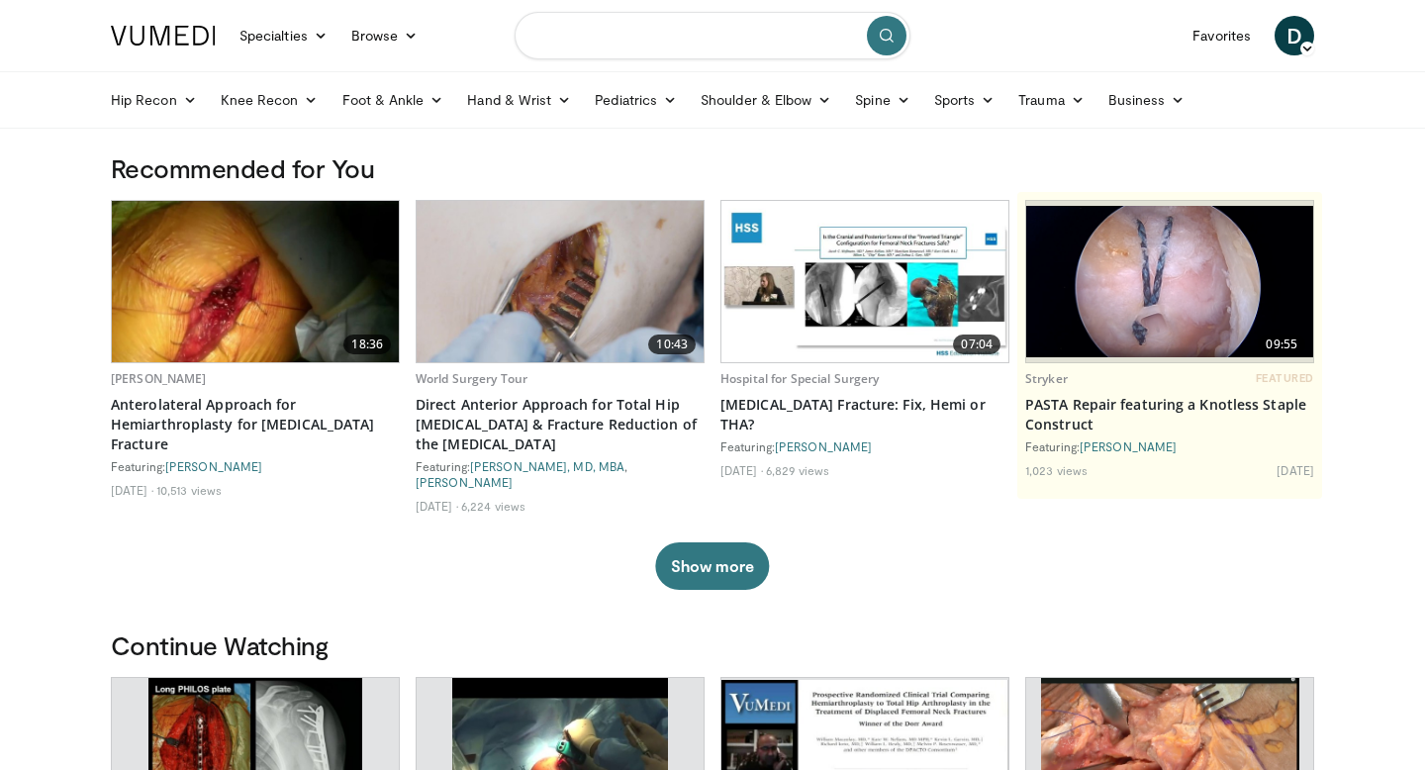
click at [652, 41] on input "Search topics, interventions" at bounding box center [713, 35] width 396 height 47
type input "**********"
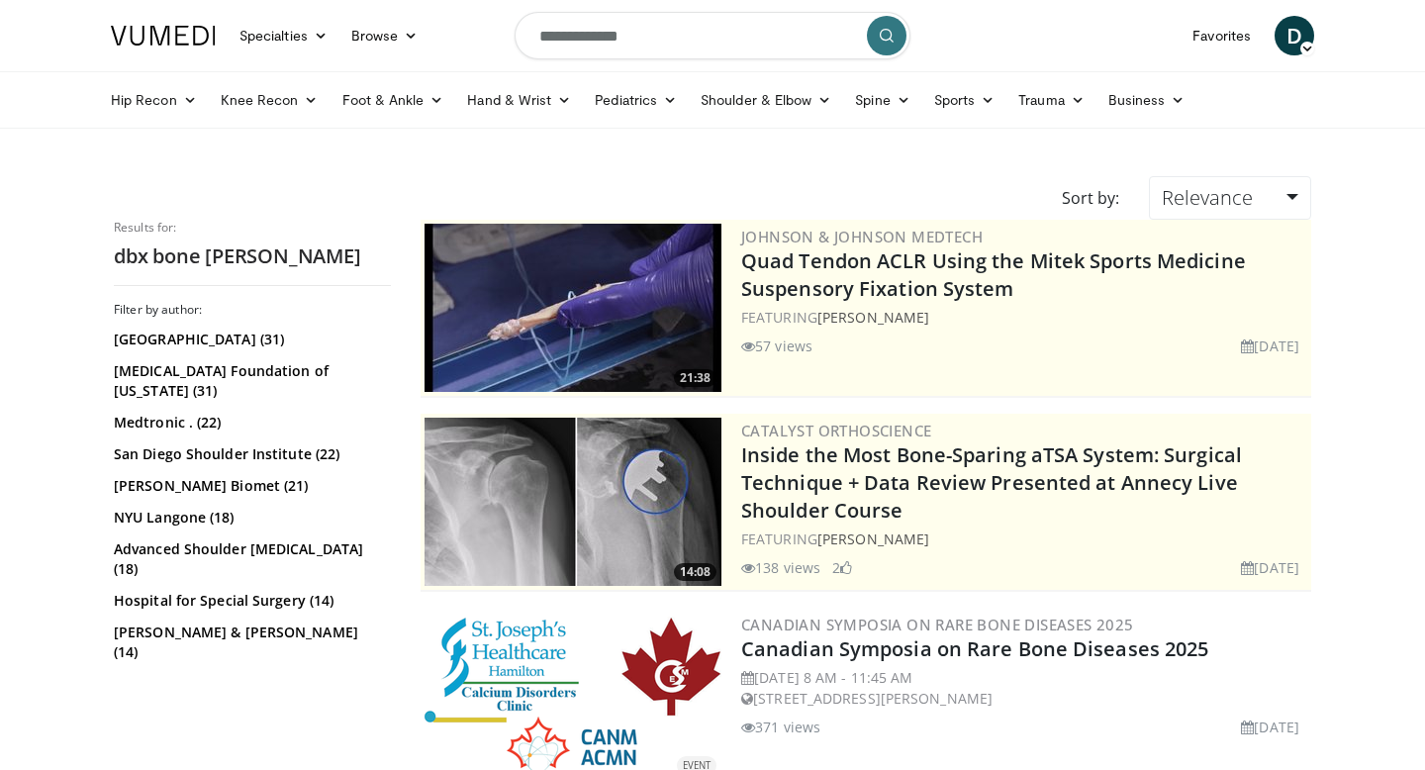
click at [664, 32] on input "**********" at bounding box center [713, 35] width 396 height 47
type input "**********"
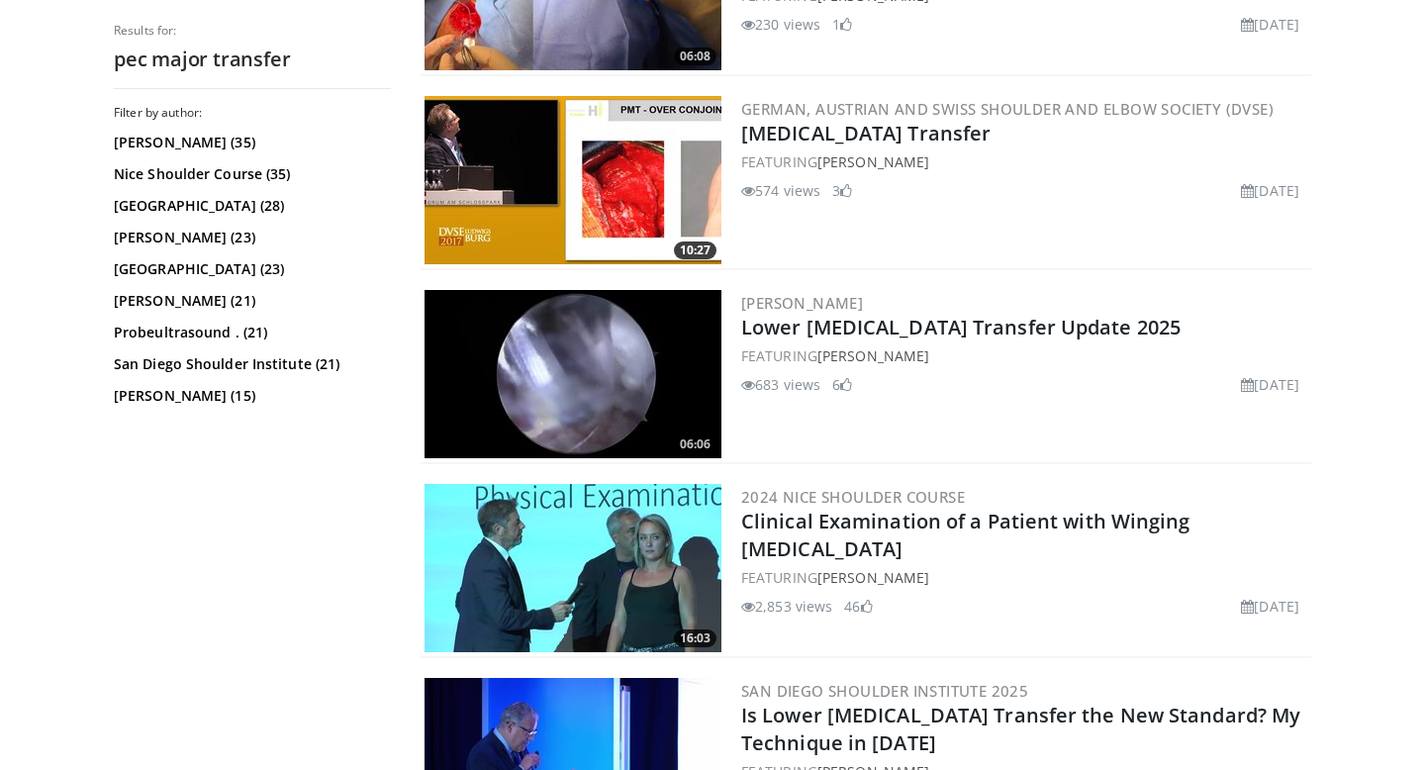
scroll to position [3242, 0]
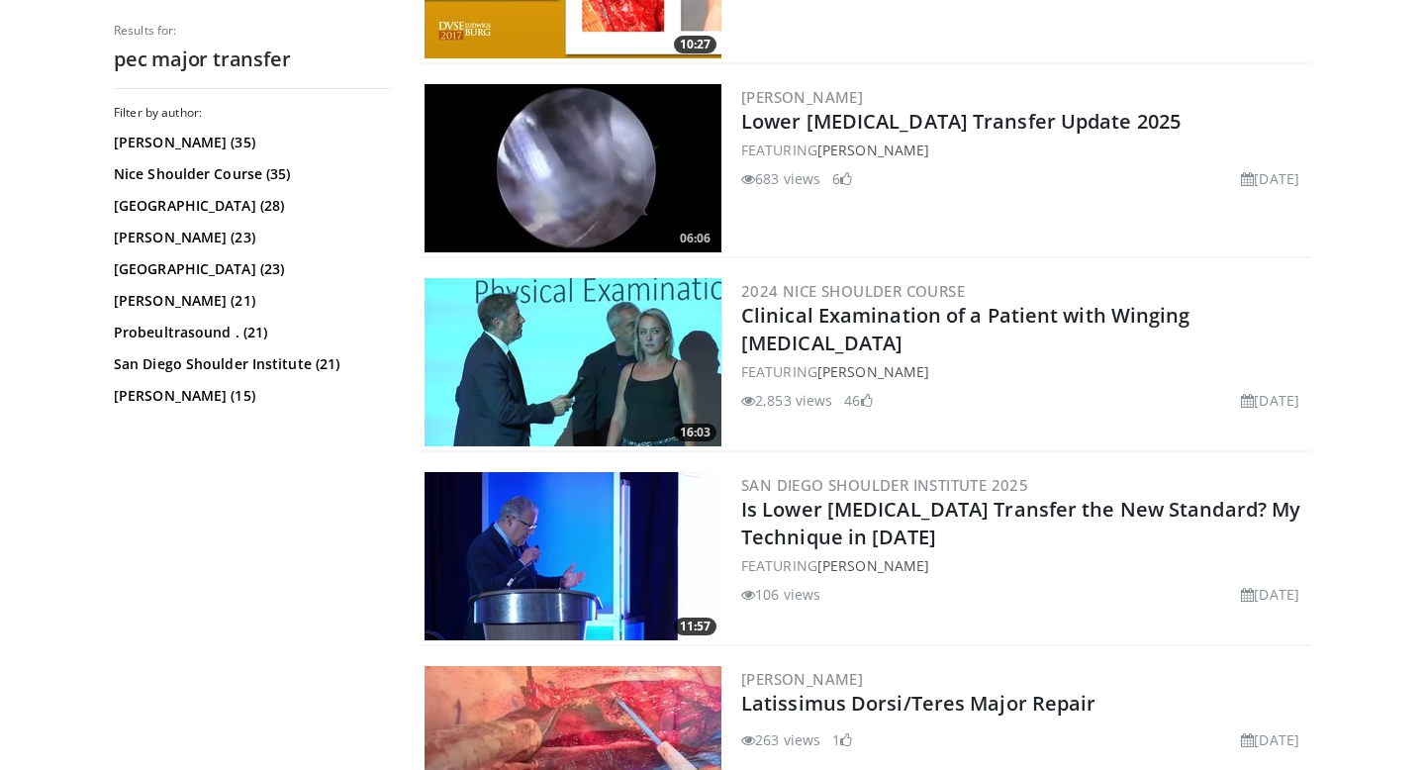
click at [560, 364] on img at bounding box center [572, 362] width 297 height 168
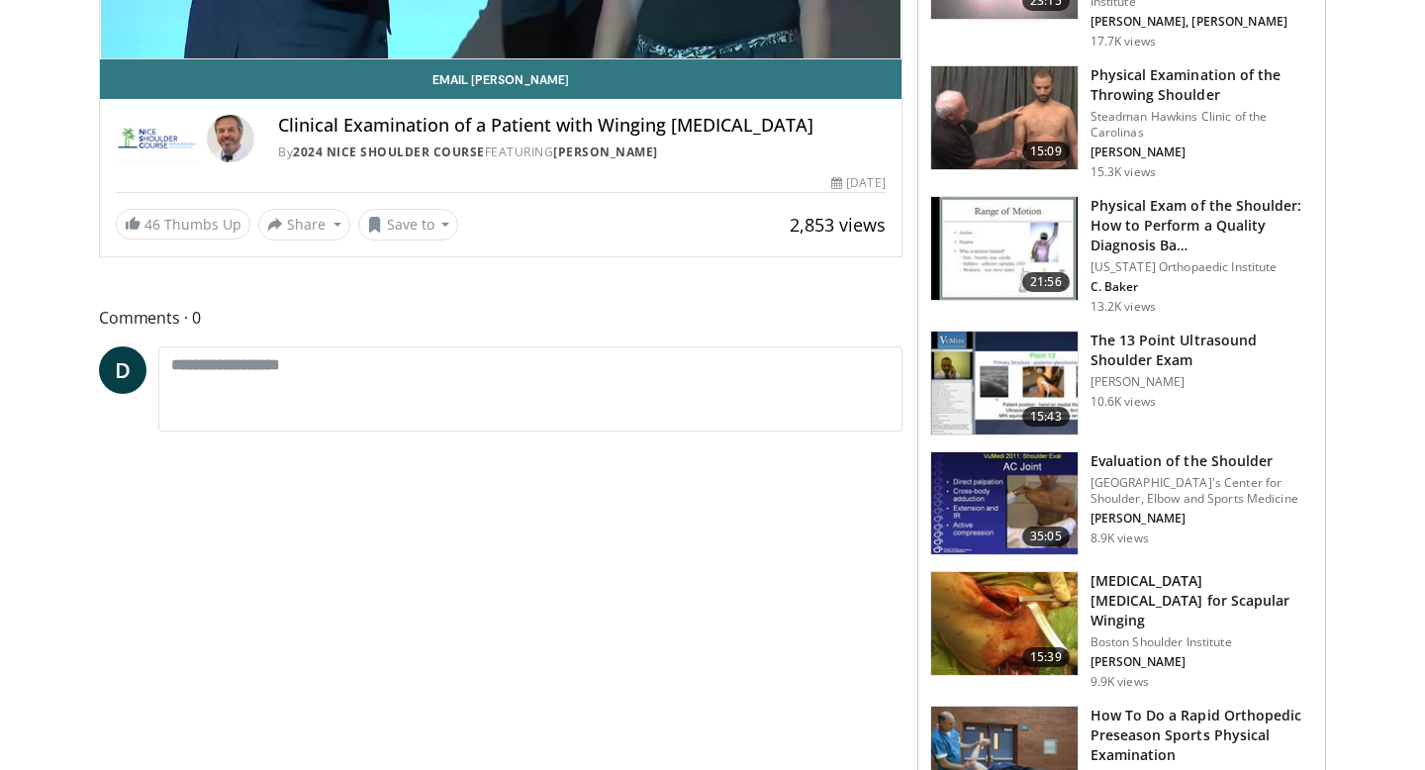
scroll to position [865, 0]
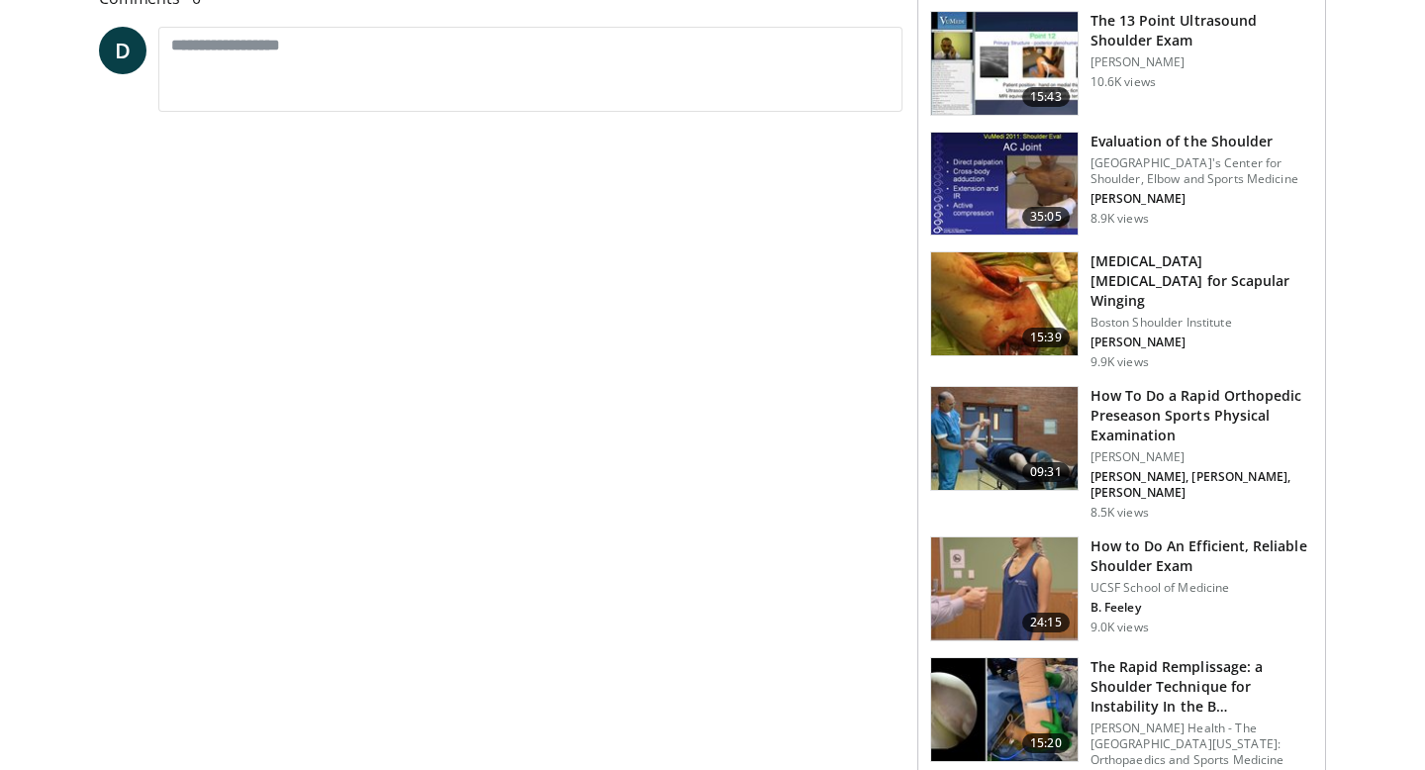
click at [1019, 297] on img at bounding box center [1004, 303] width 146 height 103
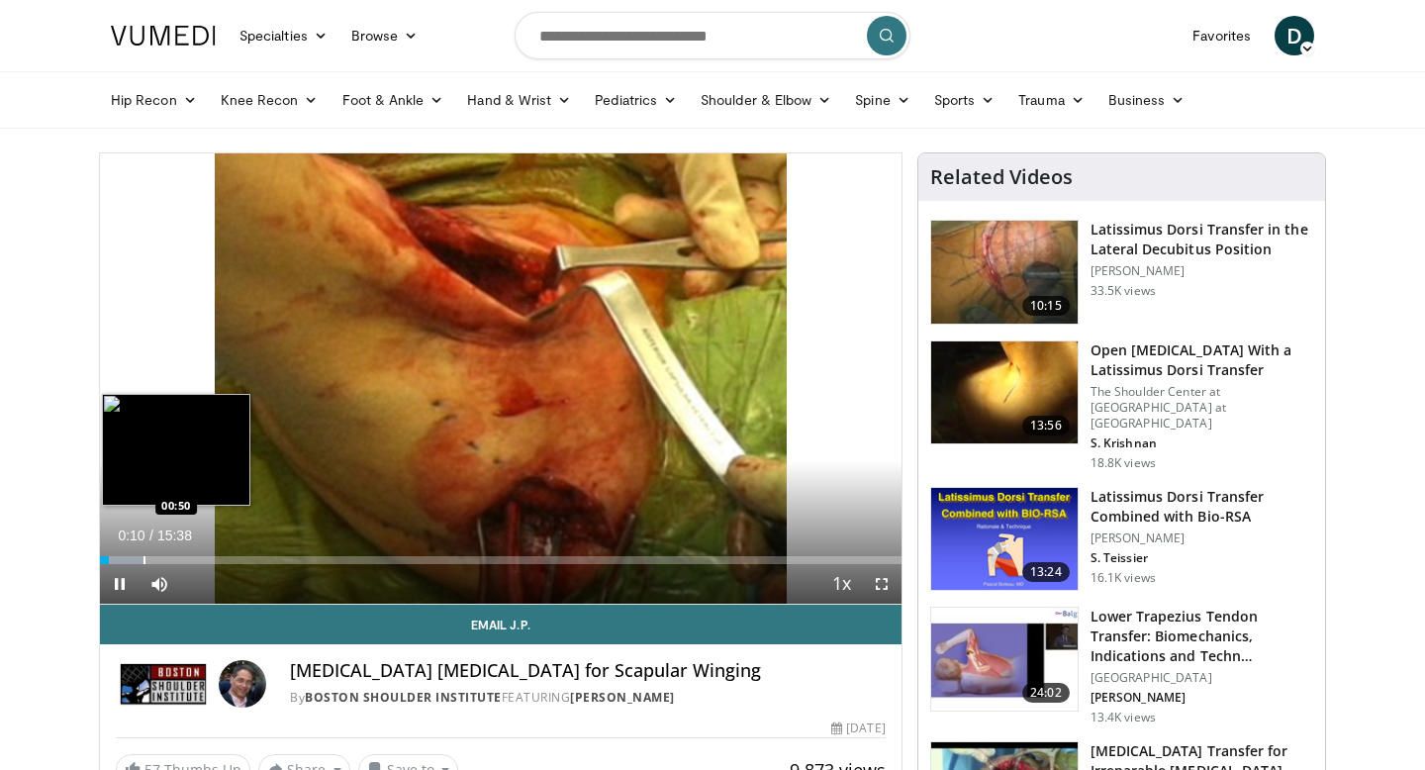
click at [143, 559] on div "Progress Bar" at bounding box center [144, 560] width 2 height 8
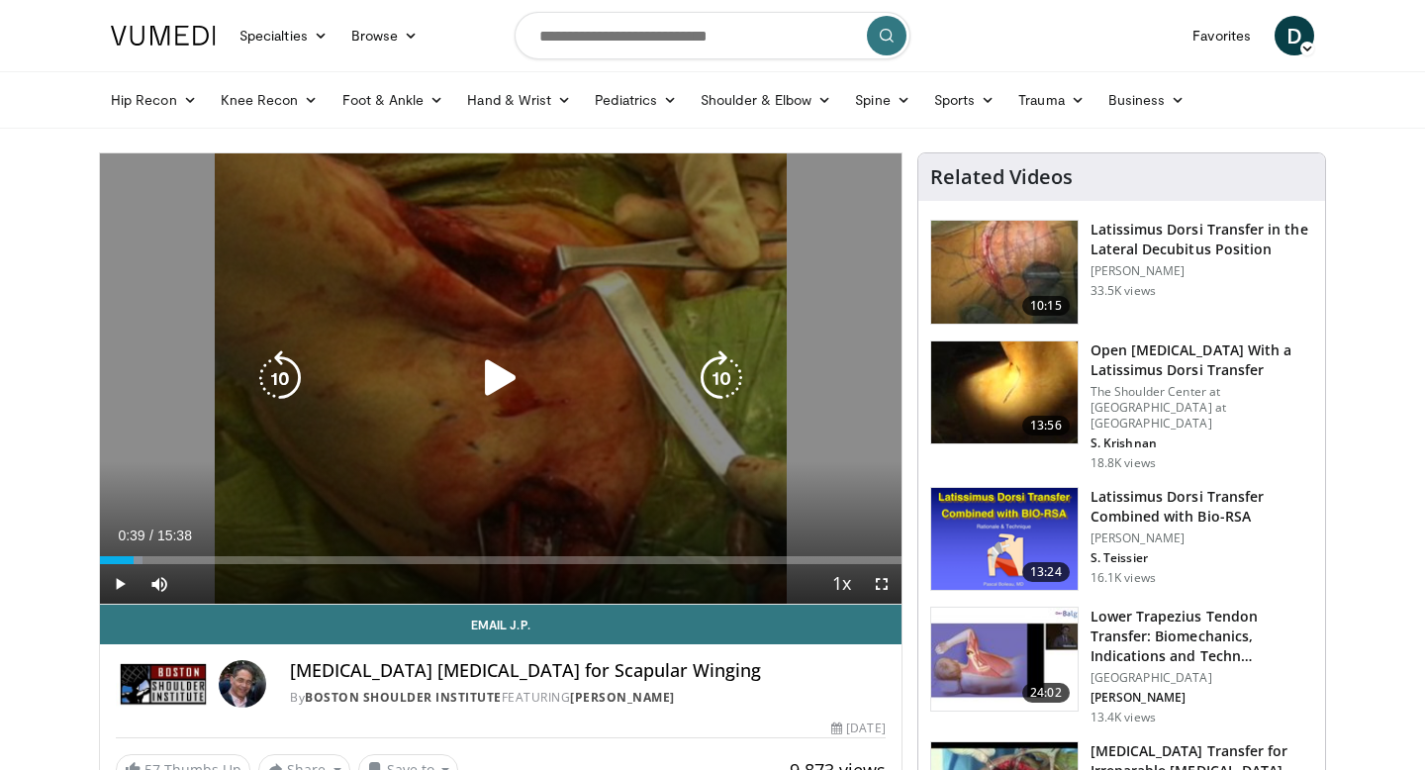
click at [134, 559] on div "Loaded : 5.33% 00:39 00:45" at bounding box center [500, 560] width 801 height 8
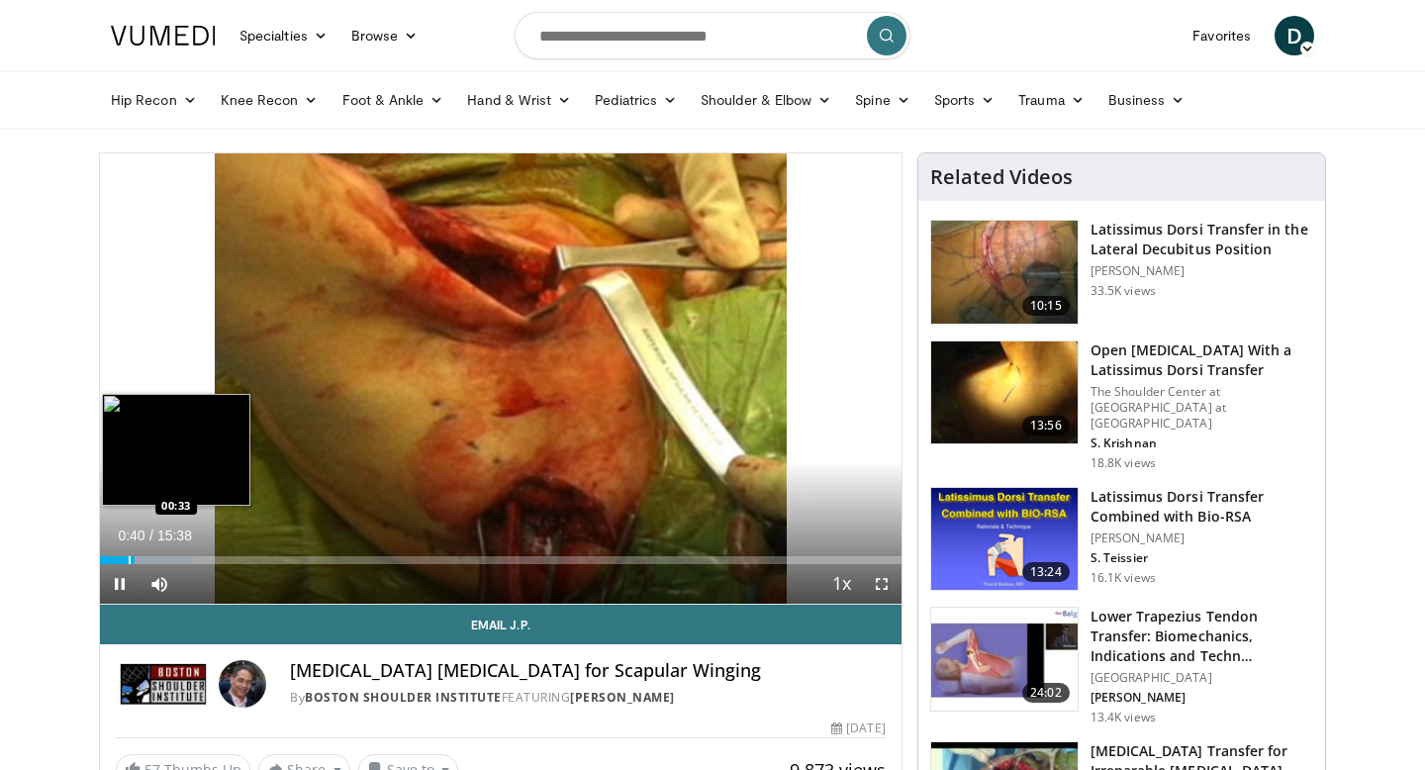
click at [129, 559] on div "Progress Bar" at bounding box center [130, 560] width 2 height 8
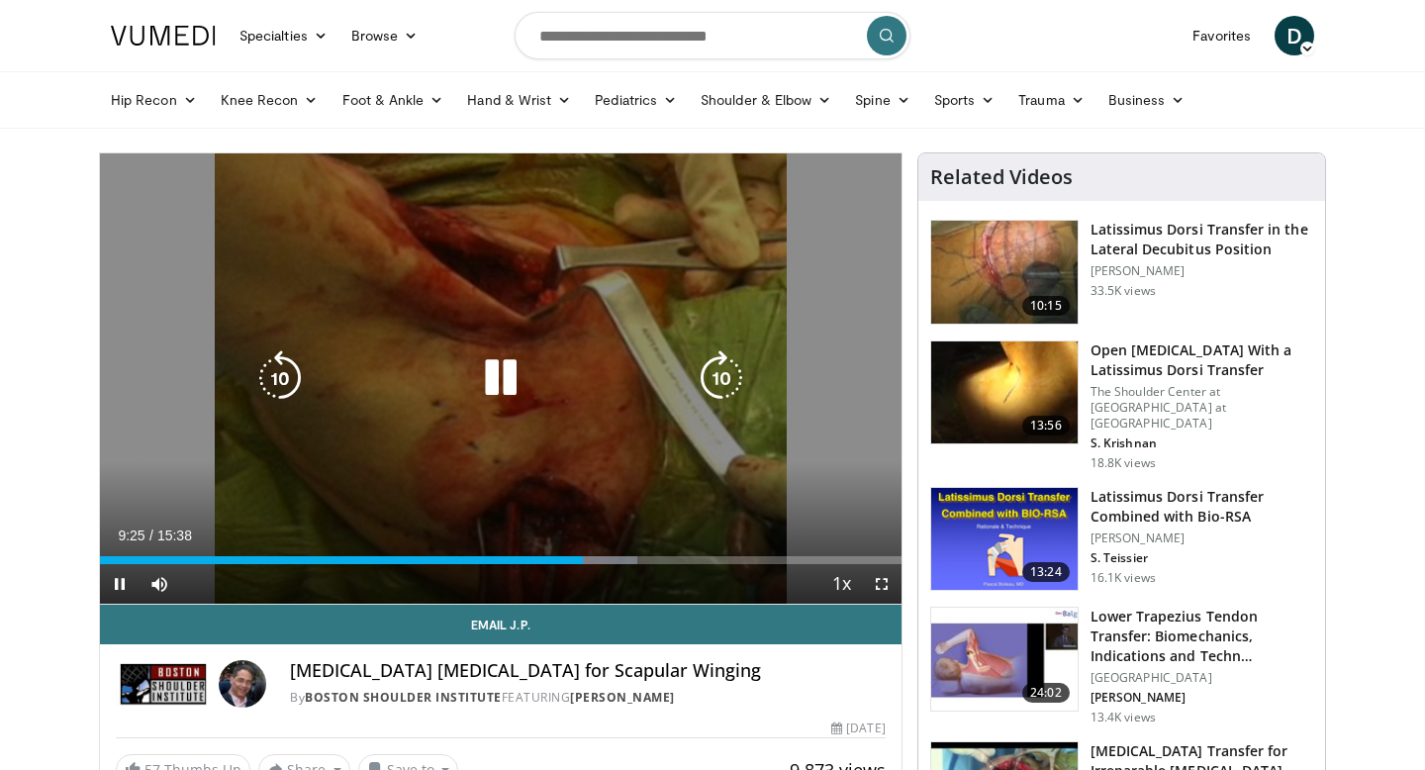
click at [515, 376] on icon "Video Player" at bounding box center [500, 377] width 55 height 55
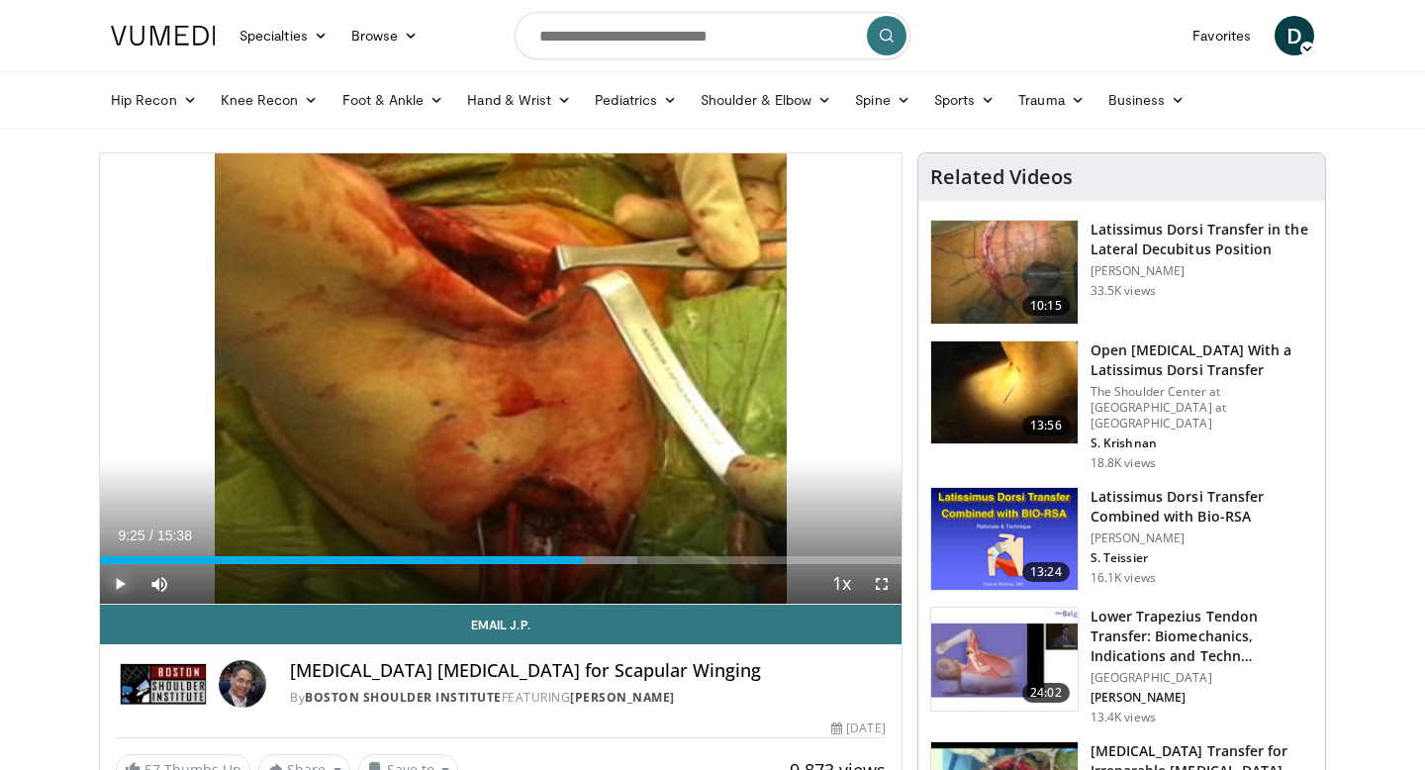
click at [124, 592] on span "Video Player" at bounding box center [120, 584] width 40 height 40
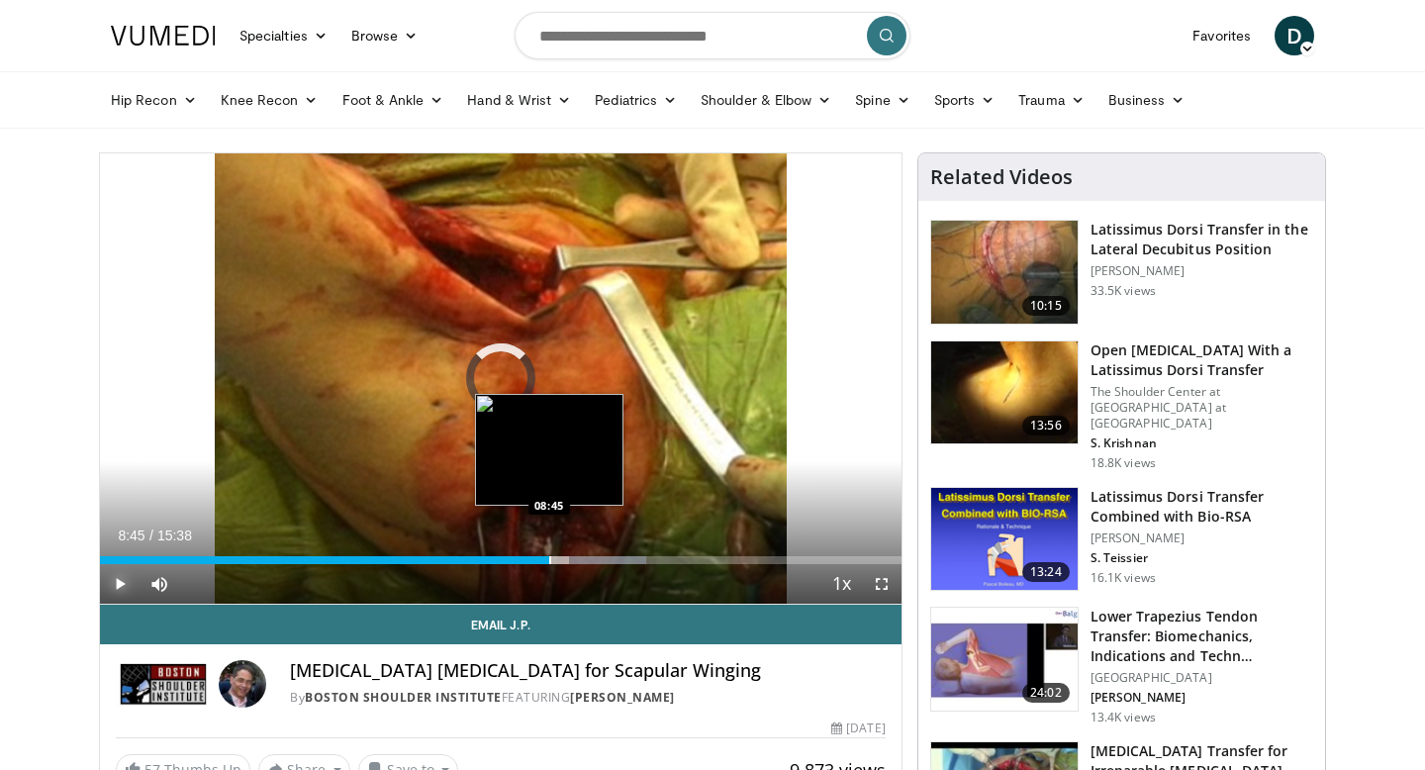
click at [549, 549] on div "Loaded : 68.21% 08:45 08:45" at bounding box center [500, 554] width 801 height 19
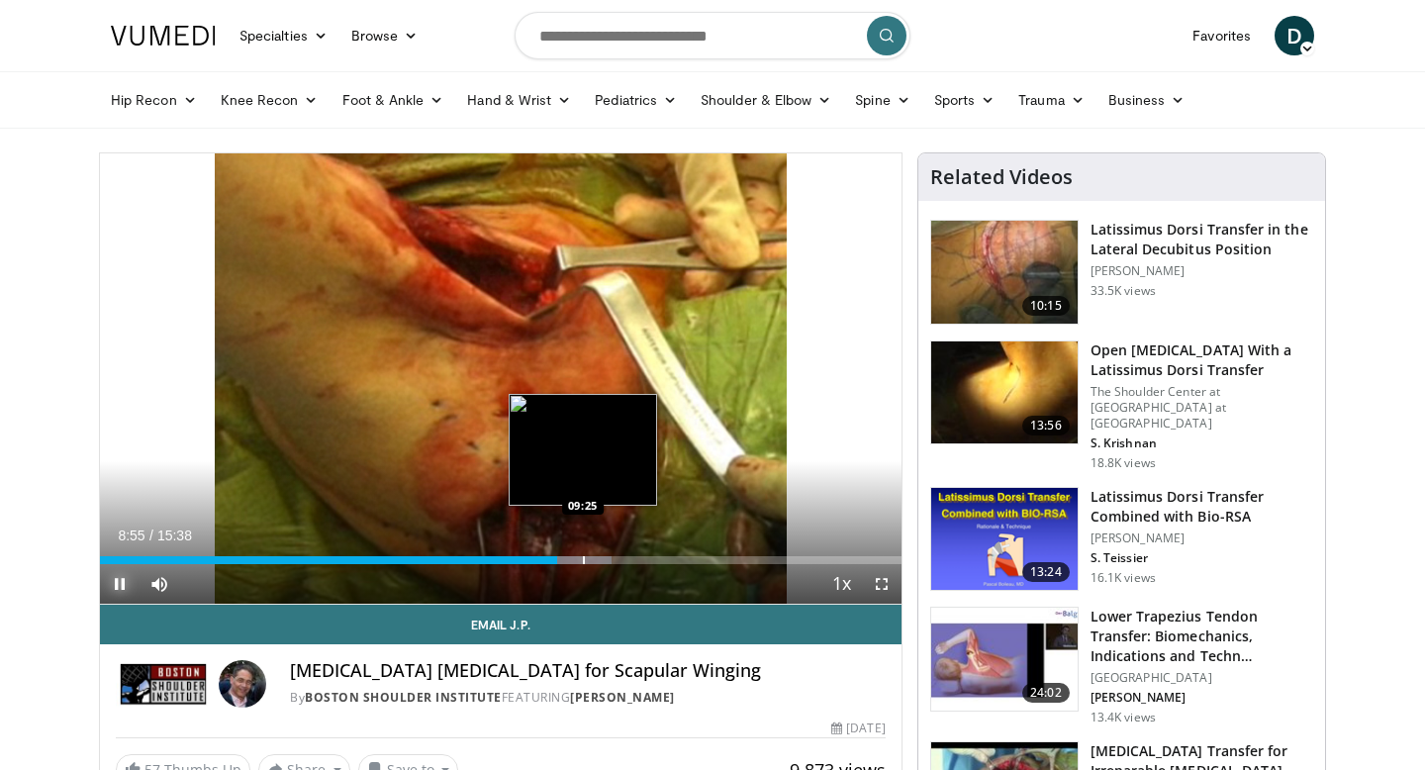
click at [583, 559] on div "Progress Bar" at bounding box center [584, 560] width 2 height 8
click at [591, 562] on div "Progress Bar" at bounding box center [592, 560] width 2 height 8
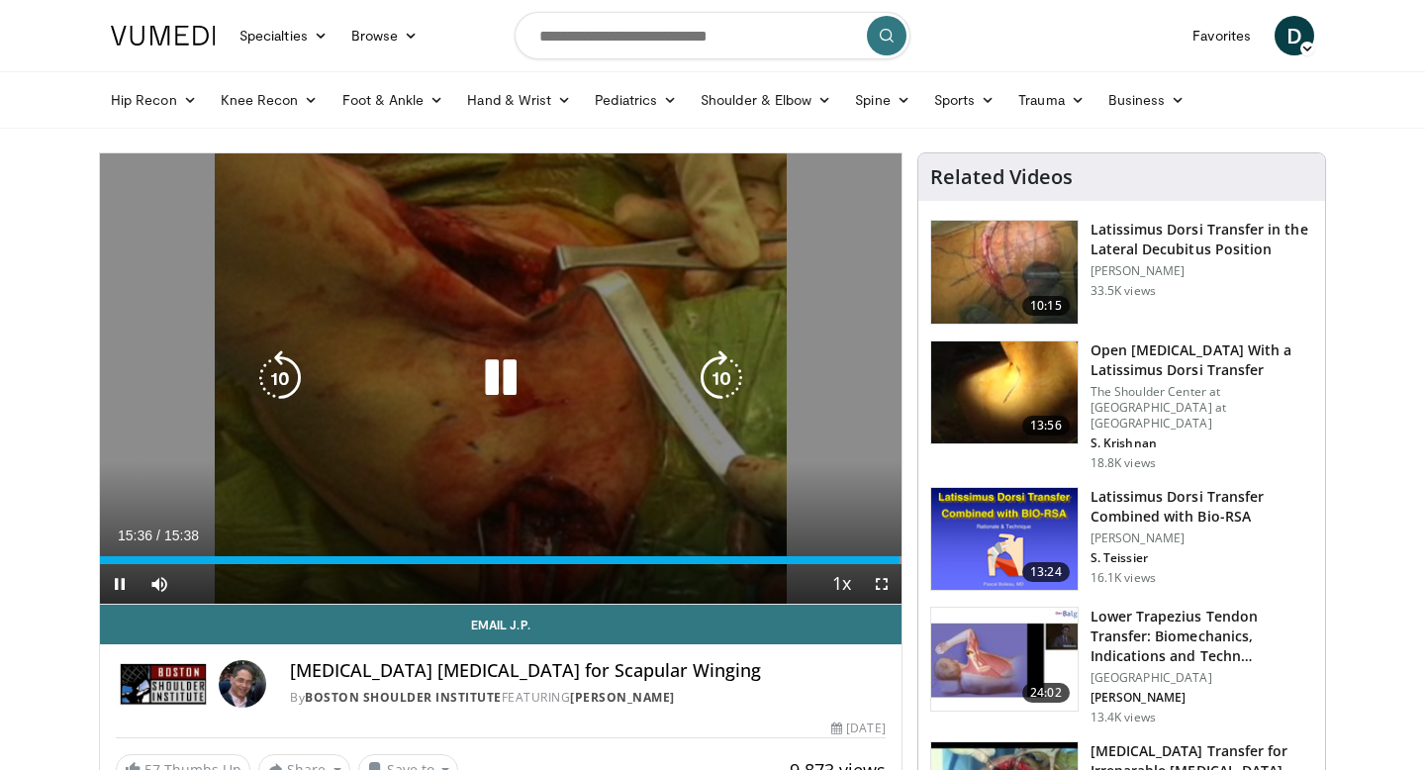
click at [518, 368] on icon "Video Player" at bounding box center [500, 377] width 55 height 55
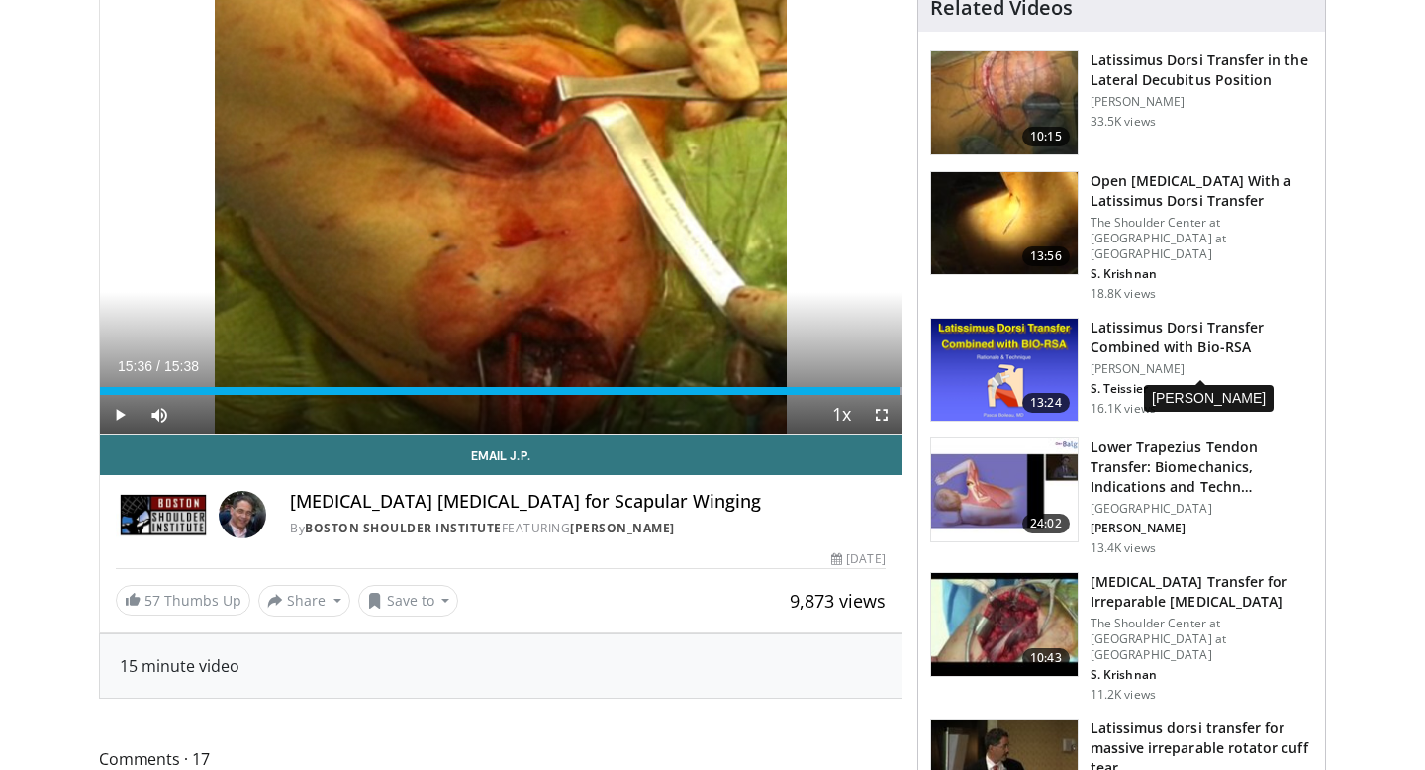
scroll to position [189, 0]
